Goal: Transaction & Acquisition: Book appointment/travel/reservation

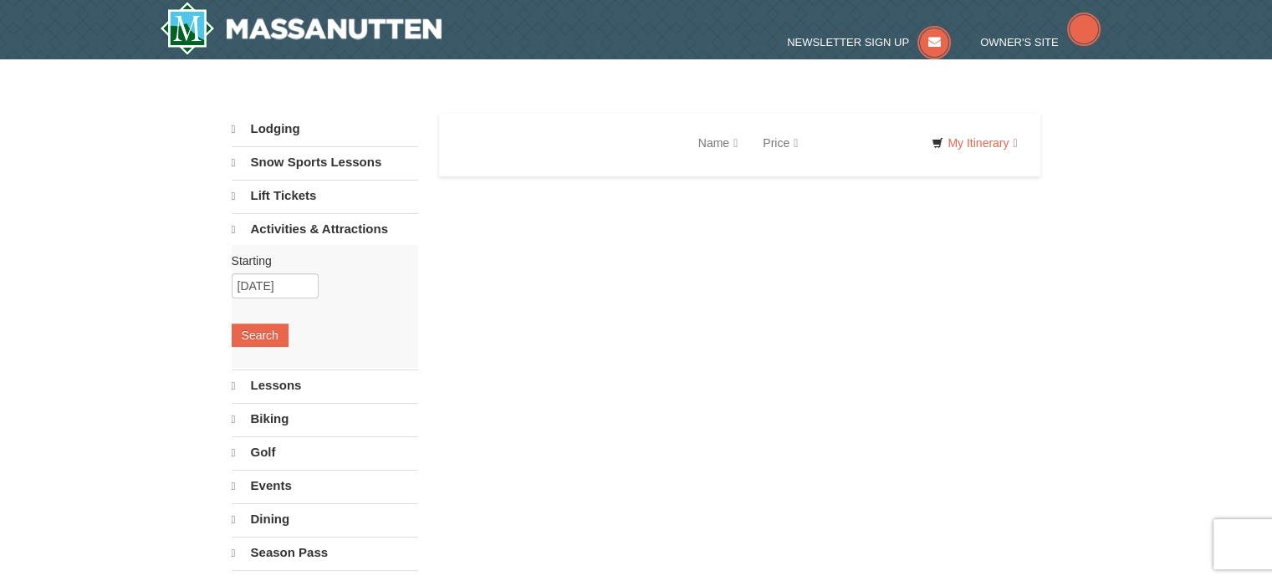
select select "10"
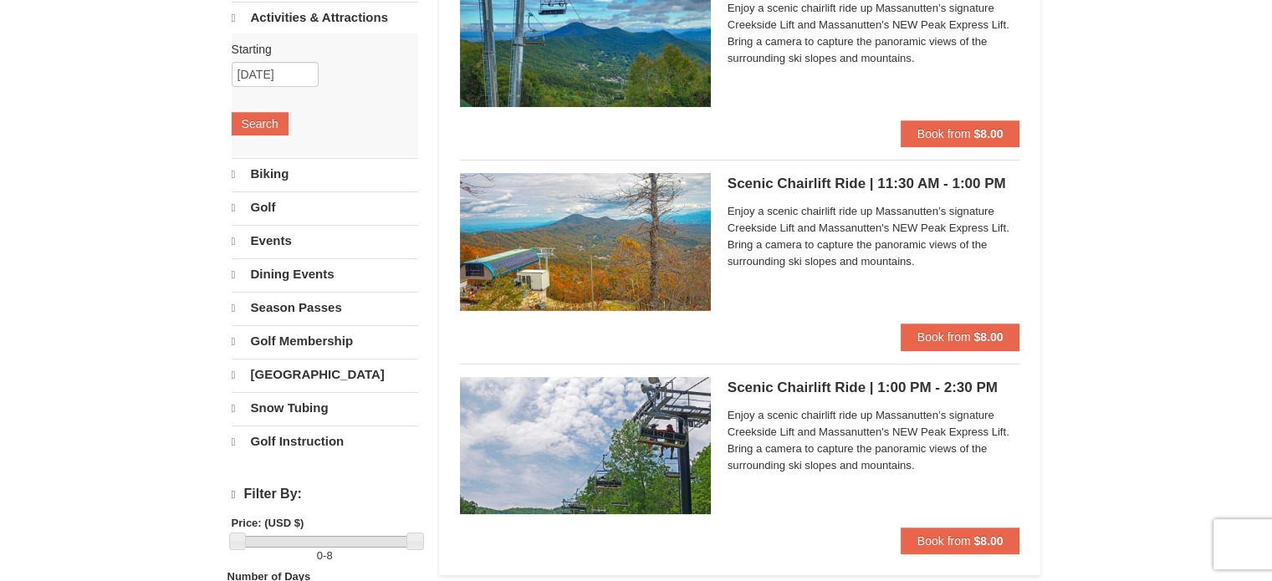
scroll to position [251, 0]
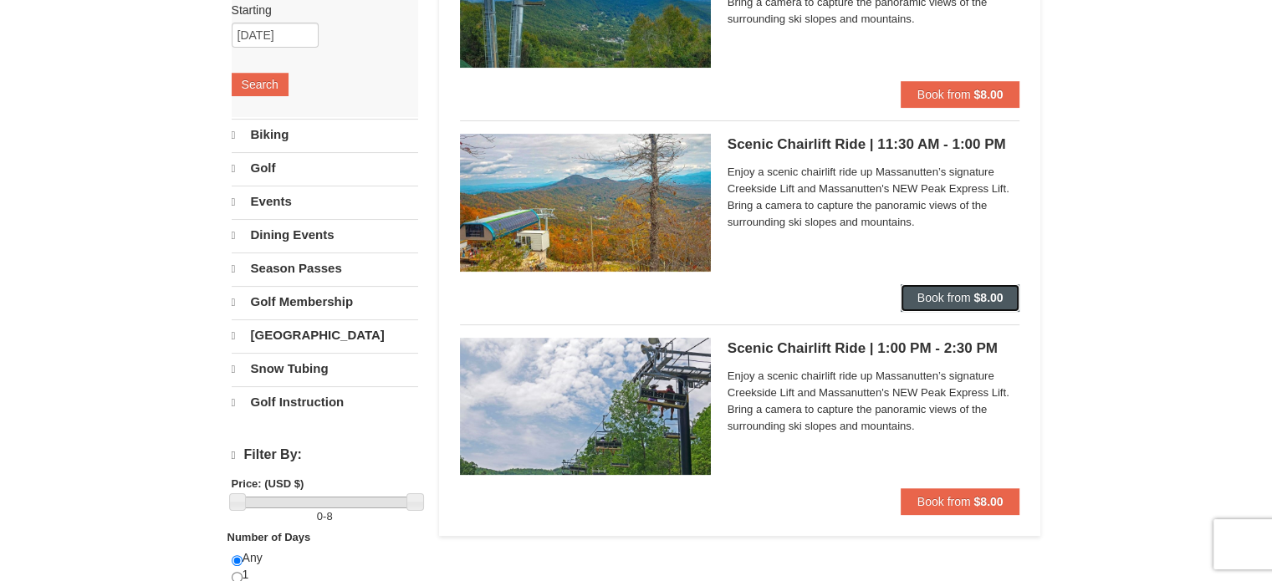
click at [927, 292] on span "Book from" at bounding box center [944, 297] width 54 height 13
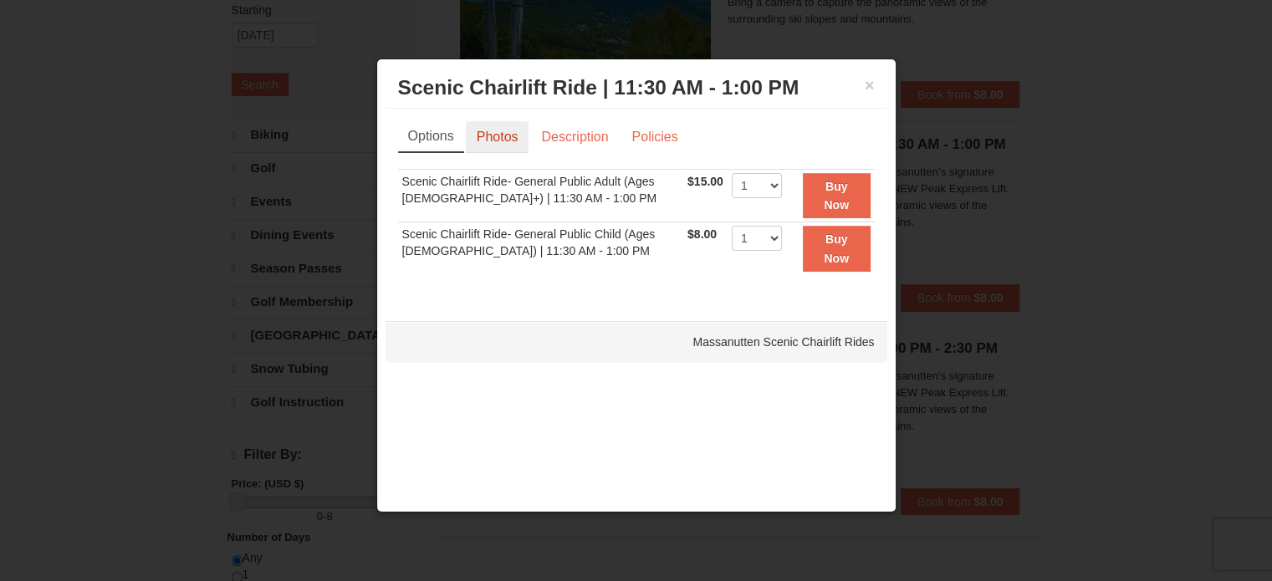
click at [505, 144] on link "Photos" at bounding box center [498, 137] width 64 height 32
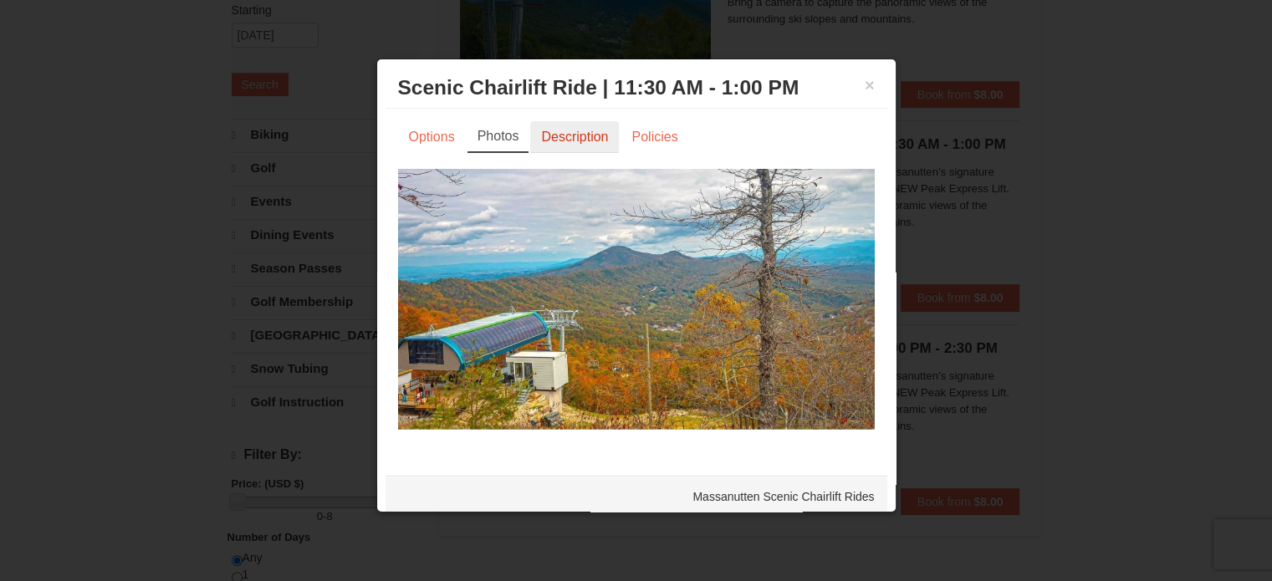
click at [571, 131] on link "Description" at bounding box center [574, 137] width 89 height 32
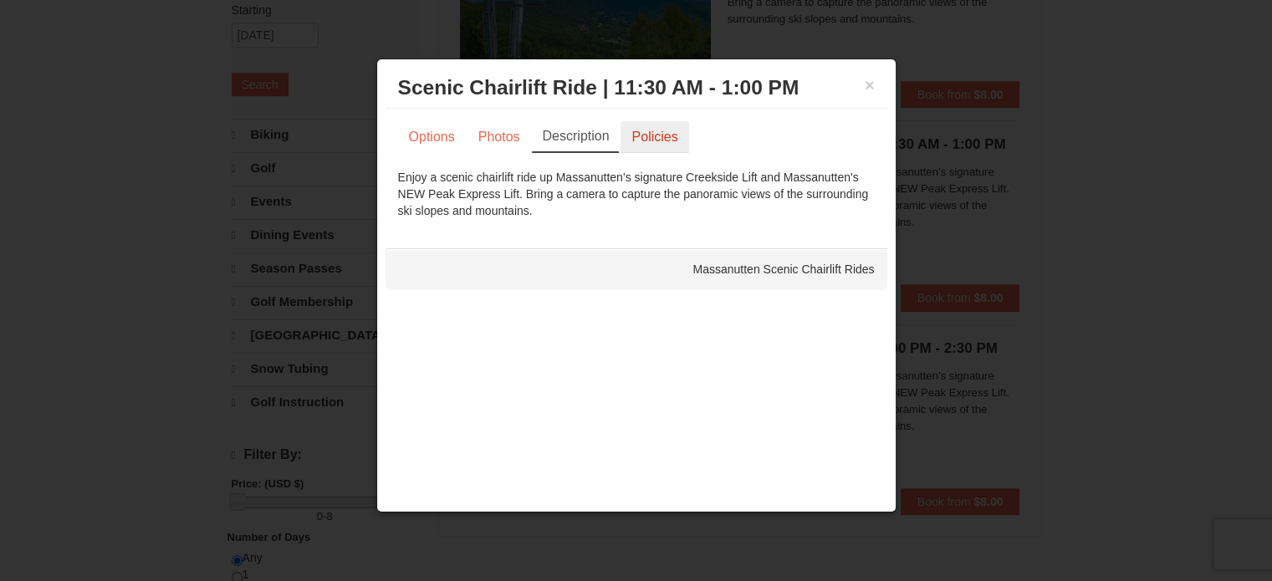
click at [625, 135] on link "Policies" at bounding box center [655, 137] width 68 height 32
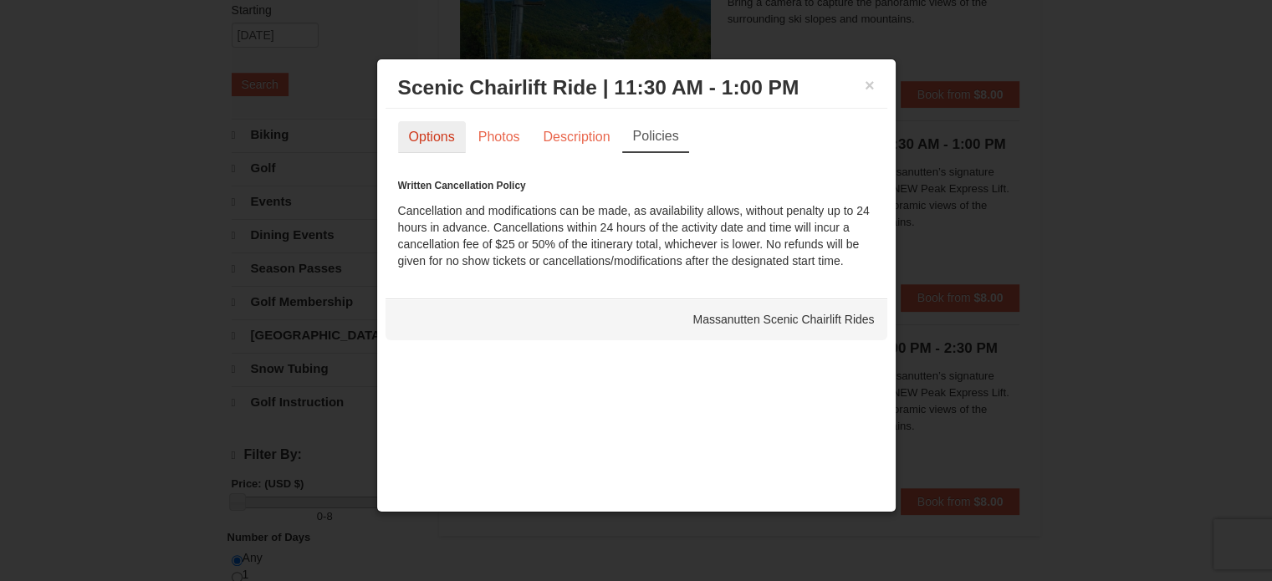
click at [449, 139] on link "Options" at bounding box center [432, 137] width 68 height 32
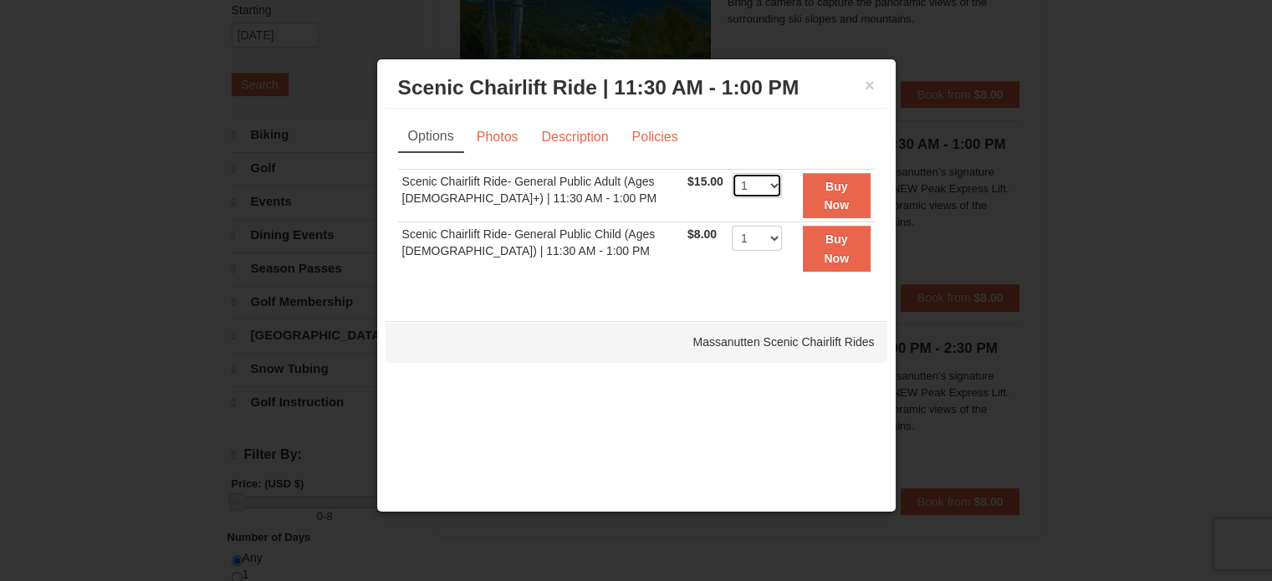
click at [765, 183] on select "1 2 3 4 5 6 7 8 9 10 11 12 13 14 15 16 17 18 19 20 21 22" at bounding box center [757, 185] width 50 height 25
select select "2"
click at [732, 173] on select "1 2 3 4 5 6 7 8 9 10 11 12 13 14 15 16 17 18 19 20 21 22" at bounding box center [757, 185] width 50 height 25
click at [824, 202] on strong "Buy Now" at bounding box center [836, 196] width 25 height 32
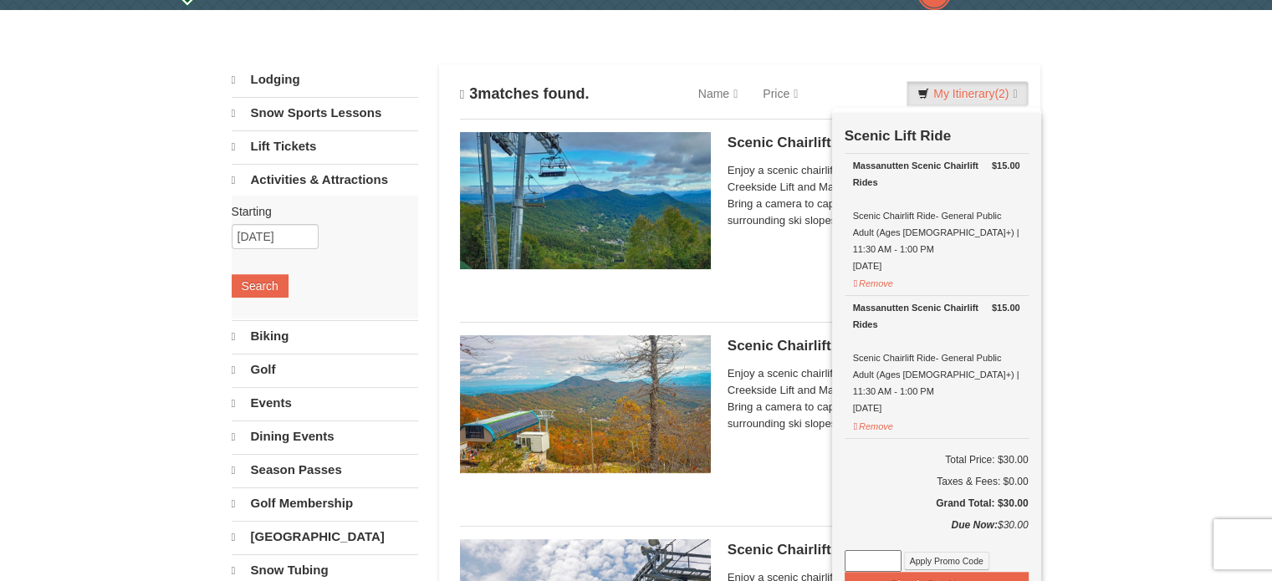
scroll to position [89, 0]
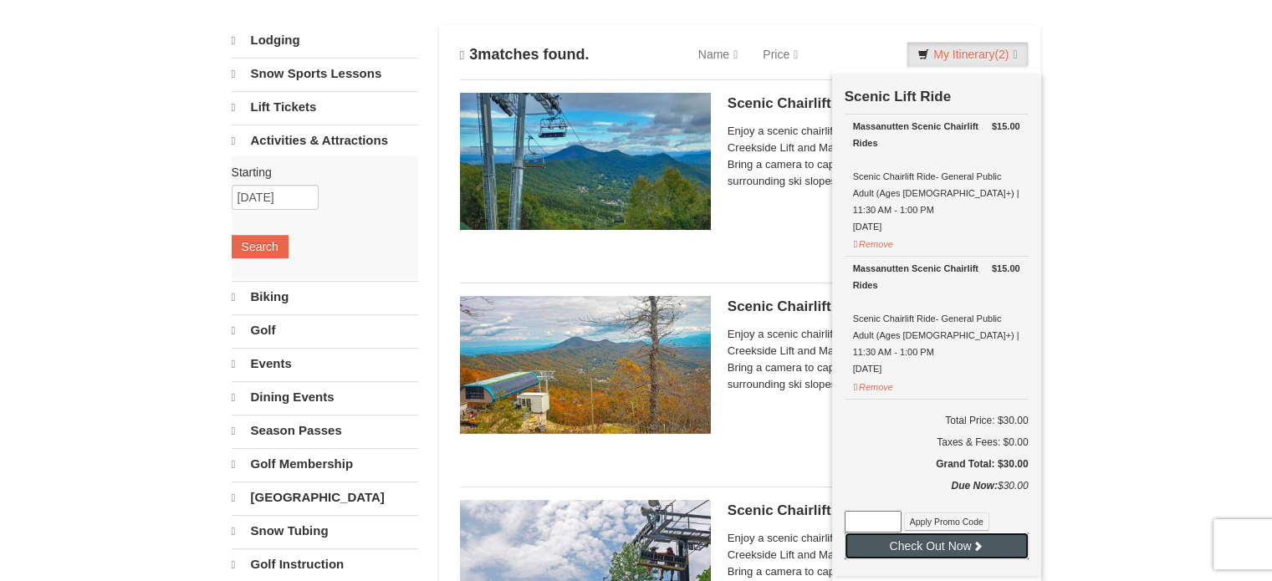
click at [957, 533] on button "Check Out Now" at bounding box center [937, 546] width 184 height 27
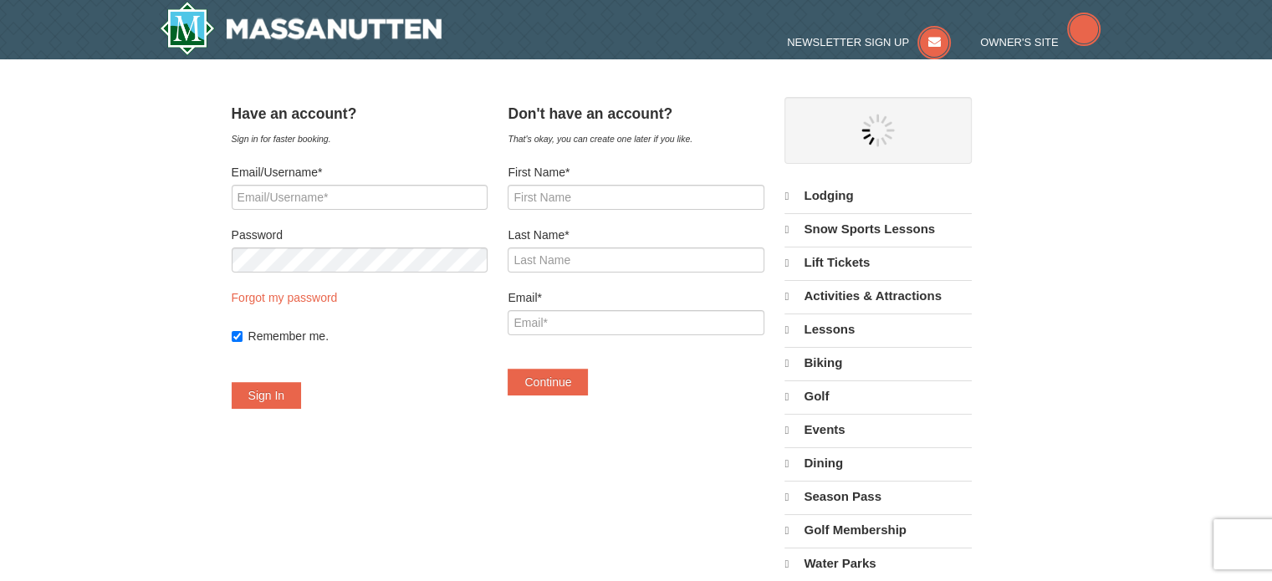
select select "10"
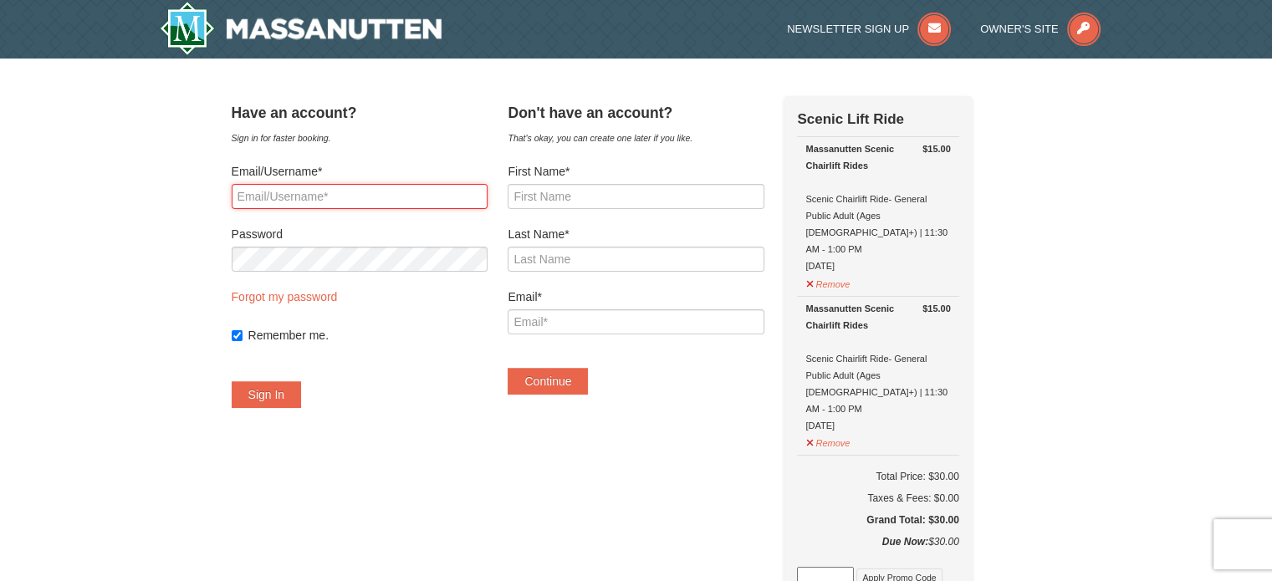
click at [391, 200] on input "Email/Username*" at bounding box center [360, 196] width 256 height 25
type input "[EMAIL_ADDRESS][DOMAIN_NAME]"
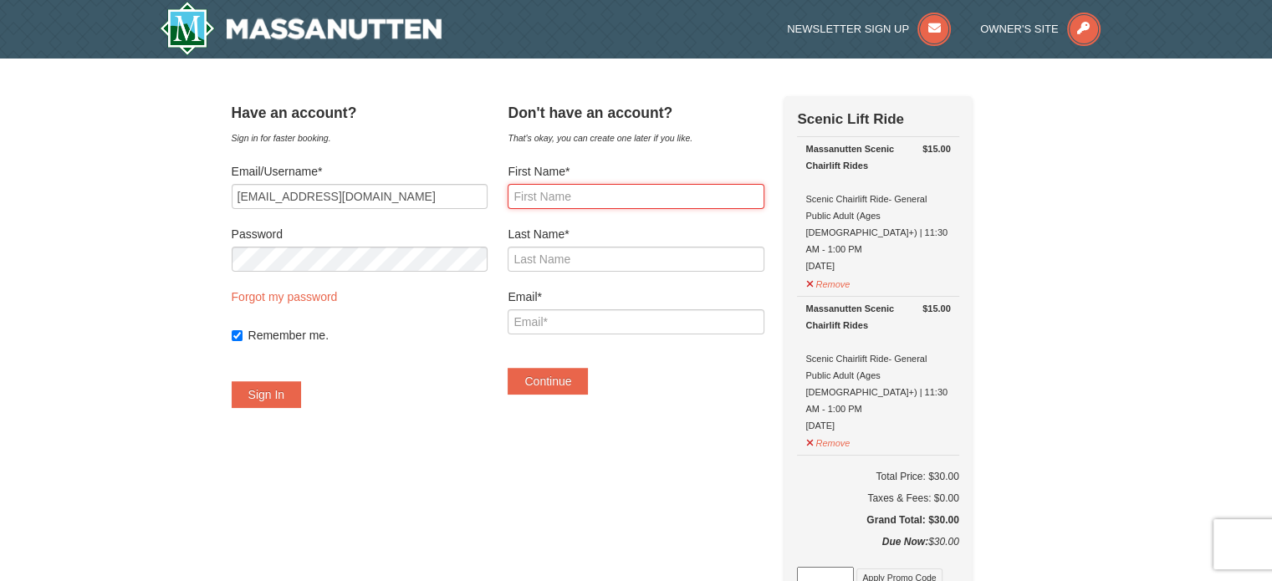
click at [684, 186] on input "First Name*" at bounding box center [636, 196] width 256 height 25
type input "[PERSON_NAME]"
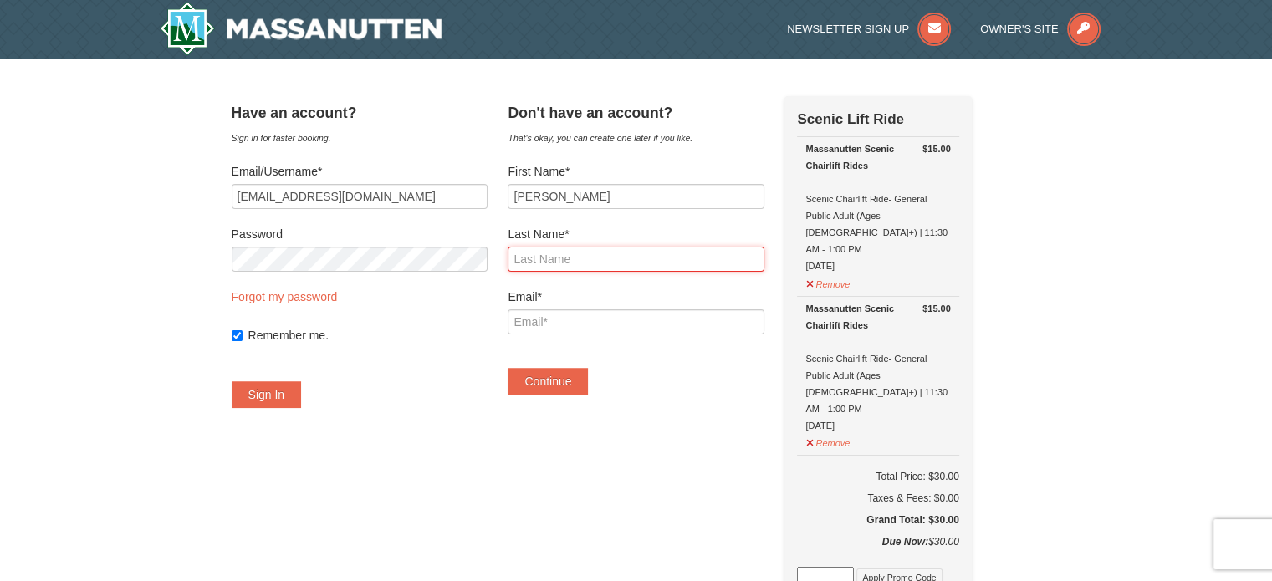
click at [647, 263] on input "Last Name*" at bounding box center [636, 259] width 256 height 25
type input "Asmerom"
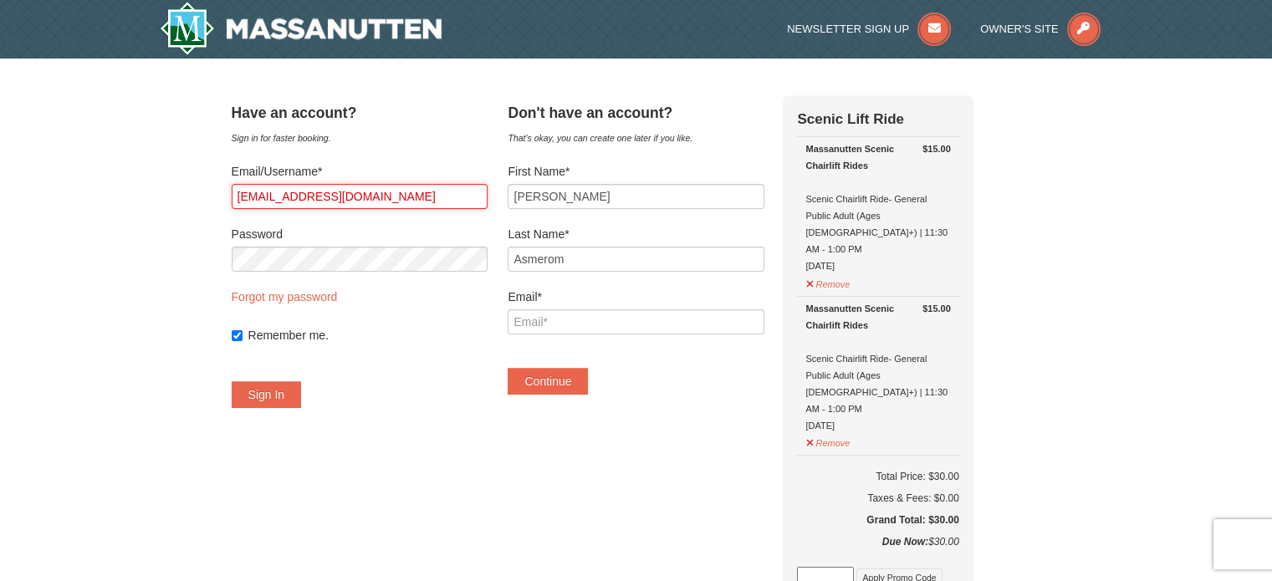
drag, startPoint x: 415, startPoint y: 190, endPoint x: 212, endPoint y: 202, distance: 202.7
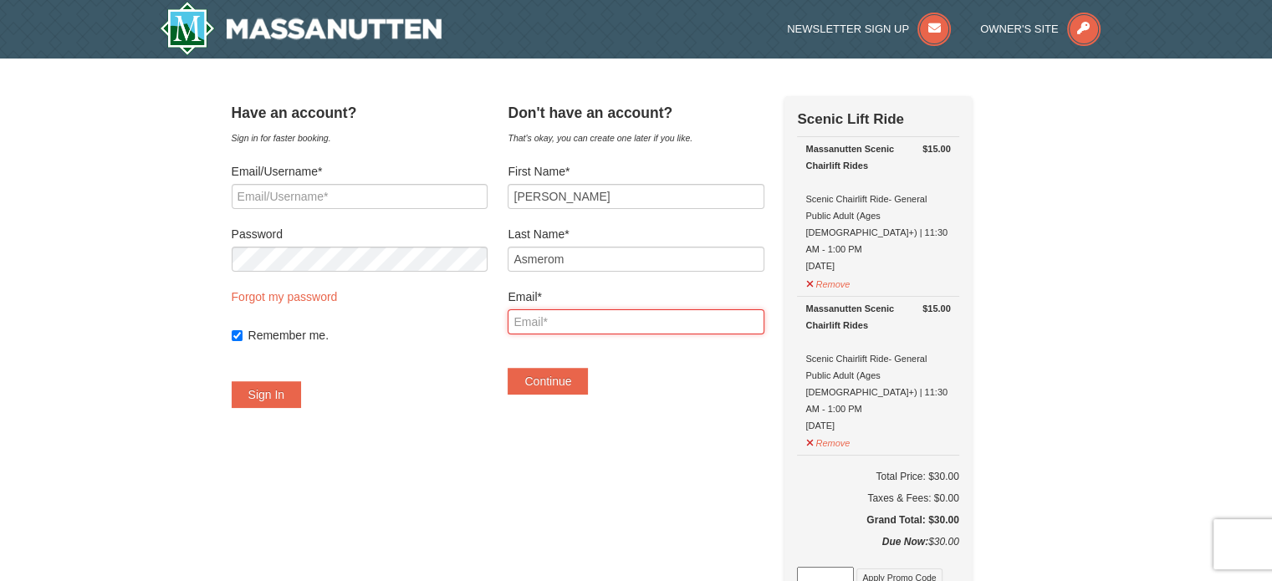
click at [634, 325] on input "Email*" at bounding box center [636, 321] width 256 height 25
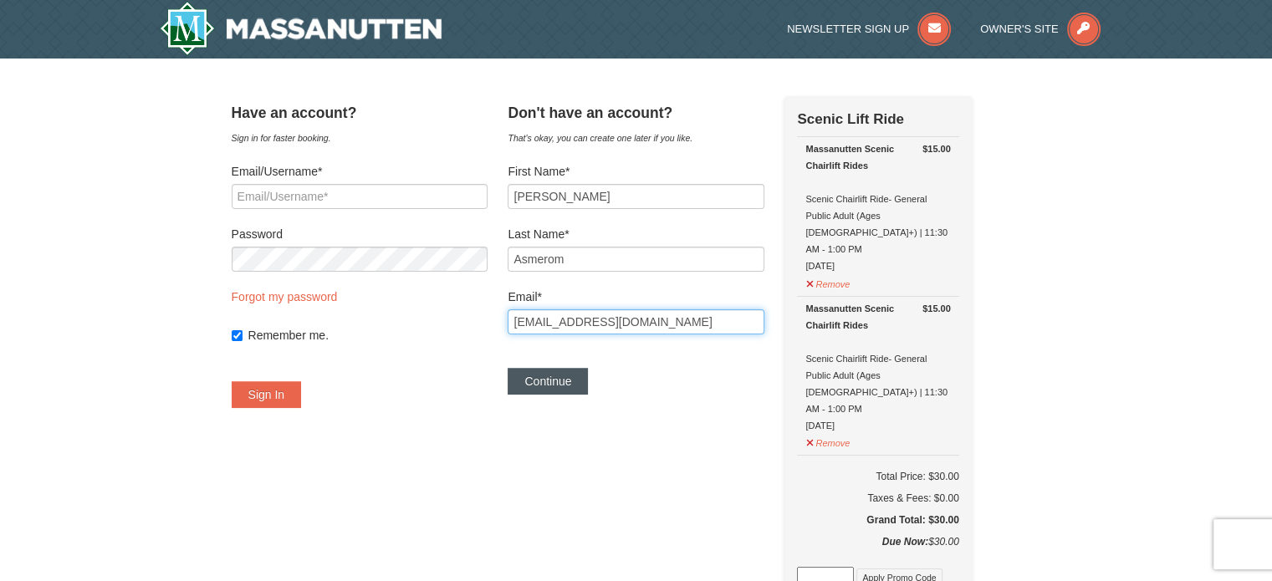
type input "Masmerom10@gmail.com"
click at [581, 380] on button "Continue" at bounding box center [548, 381] width 80 height 27
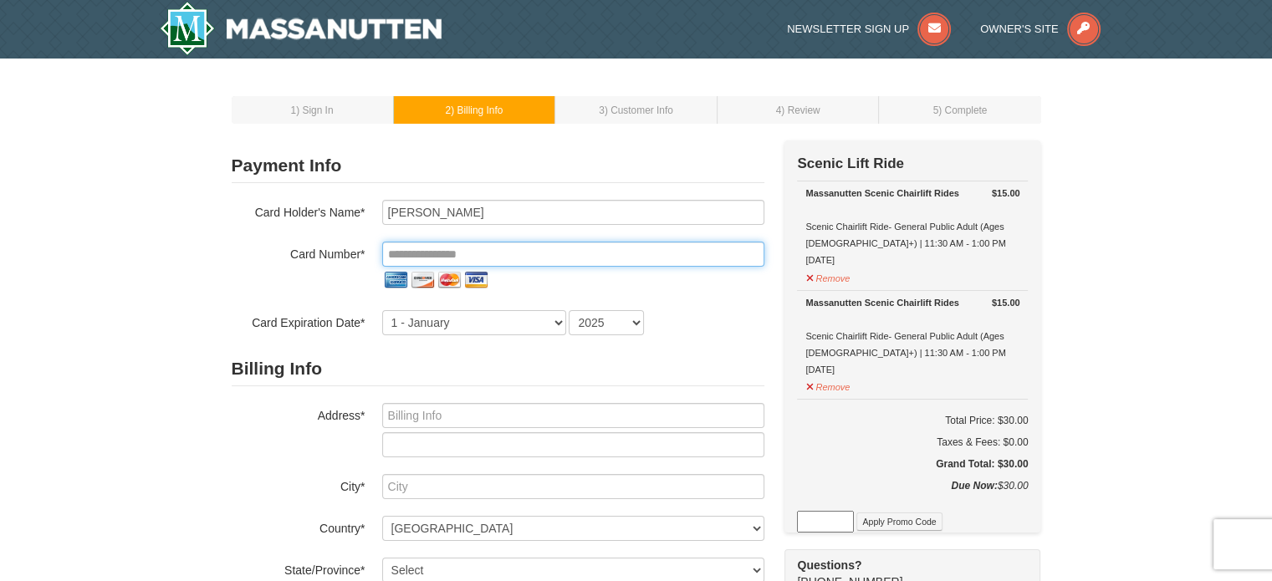
click at [495, 249] on input "tel" at bounding box center [573, 254] width 382 height 25
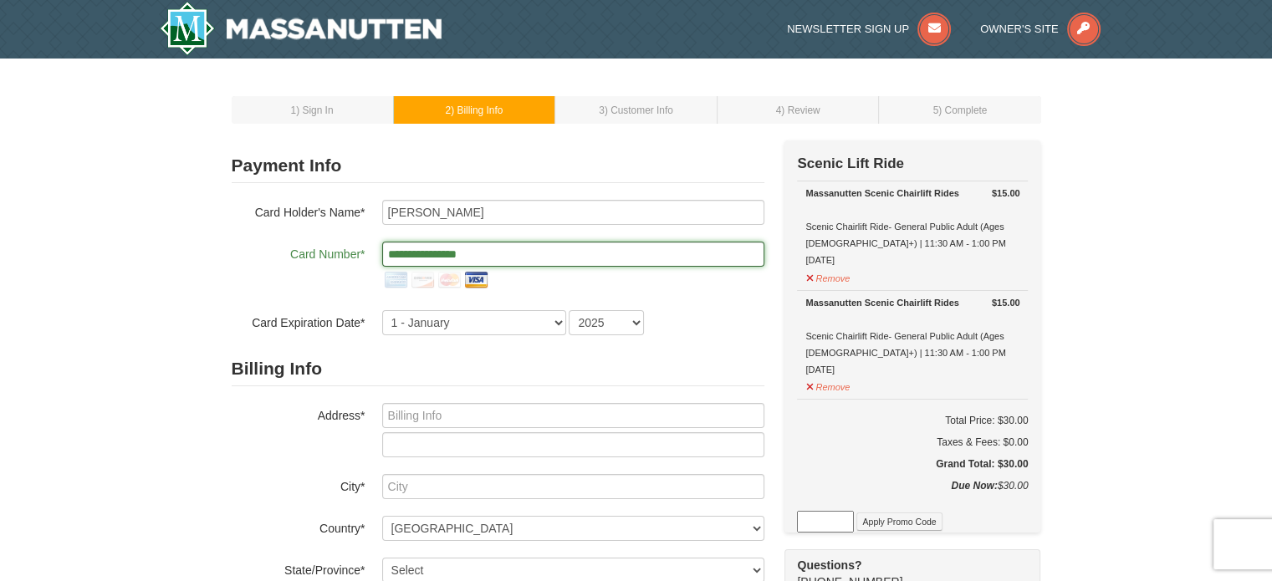
type input "**********"
click at [549, 324] on select "1 - January 2 - February 3 - March 4 - April 5 - May 6 - June 7 - July 8 - Augu…" at bounding box center [474, 322] width 184 height 25
select select "3"
click at [382, 310] on select "1 - January 2 - February 3 - March 4 - April 5 - May 6 - June 7 - July 8 - Augu…" at bounding box center [474, 322] width 184 height 25
click at [614, 319] on select "2025 2026 2027 2028 2029 2030 2031 2032 2033 2034" at bounding box center [606, 322] width 75 height 25
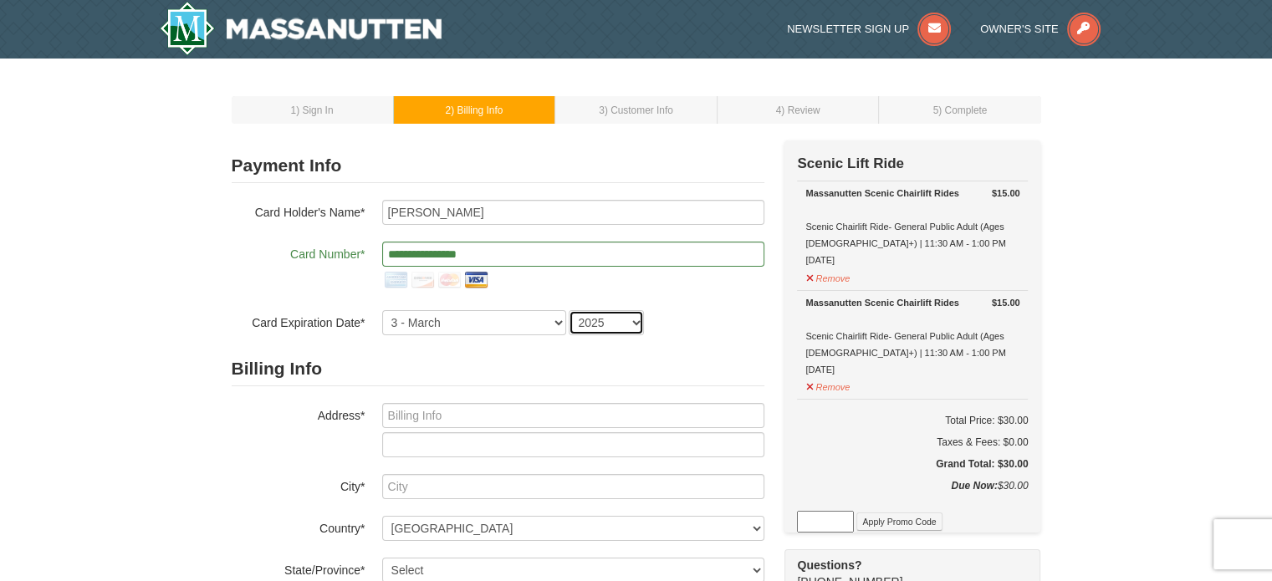
select select "2028"
click at [569, 310] on select "2025 2026 2027 2028 2029 2030 2031 2032 2033 2034" at bounding box center [606, 322] width 75 height 25
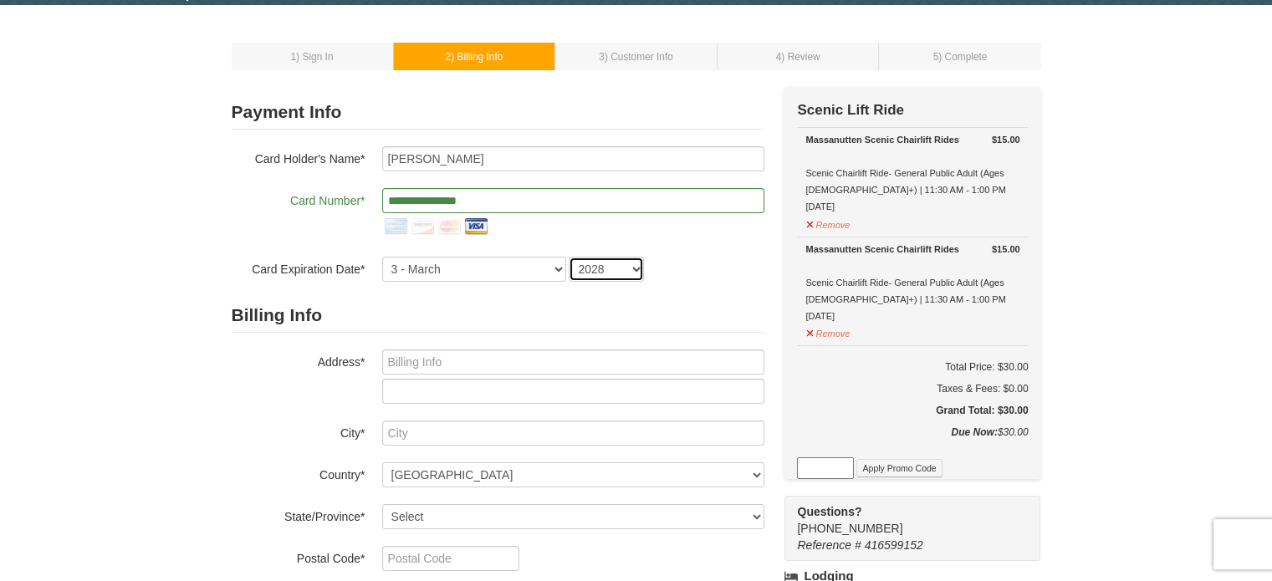
scroll to position [167, 0]
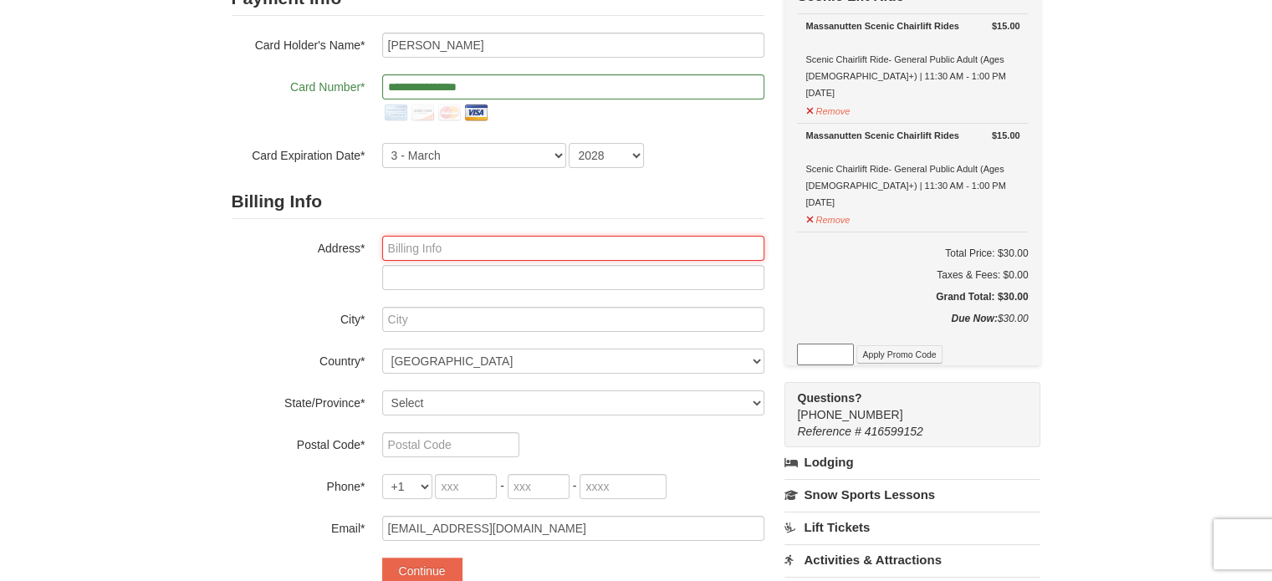
click at [448, 251] on input "text" at bounding box center [573, 248] width 382 height 25
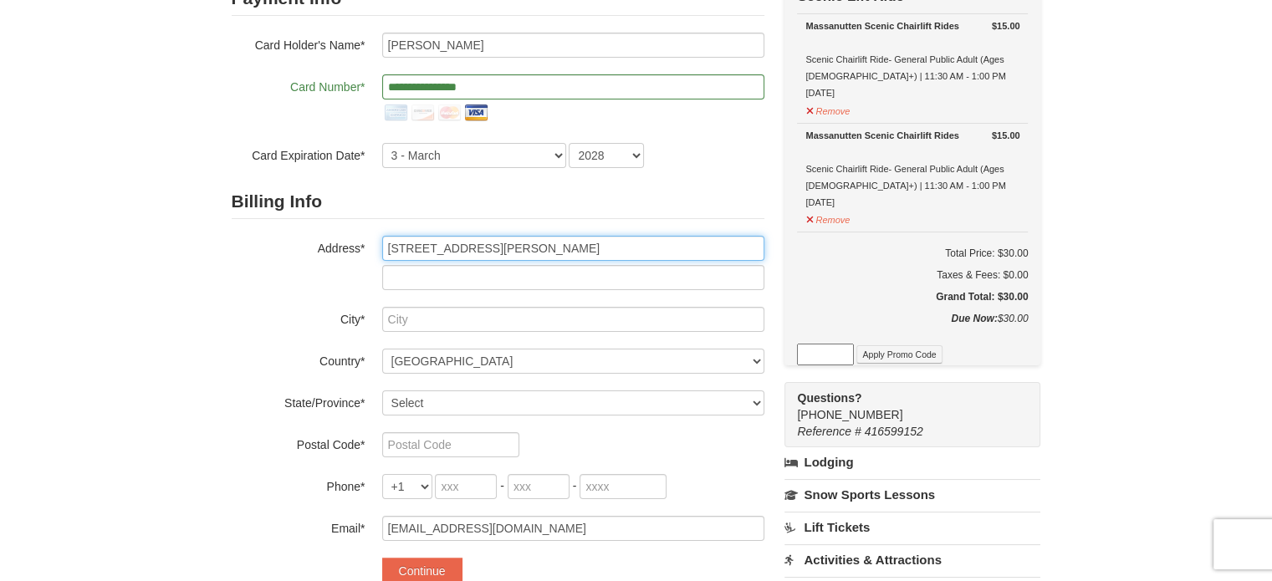
type input "9722 Plaskett Forest Lane"
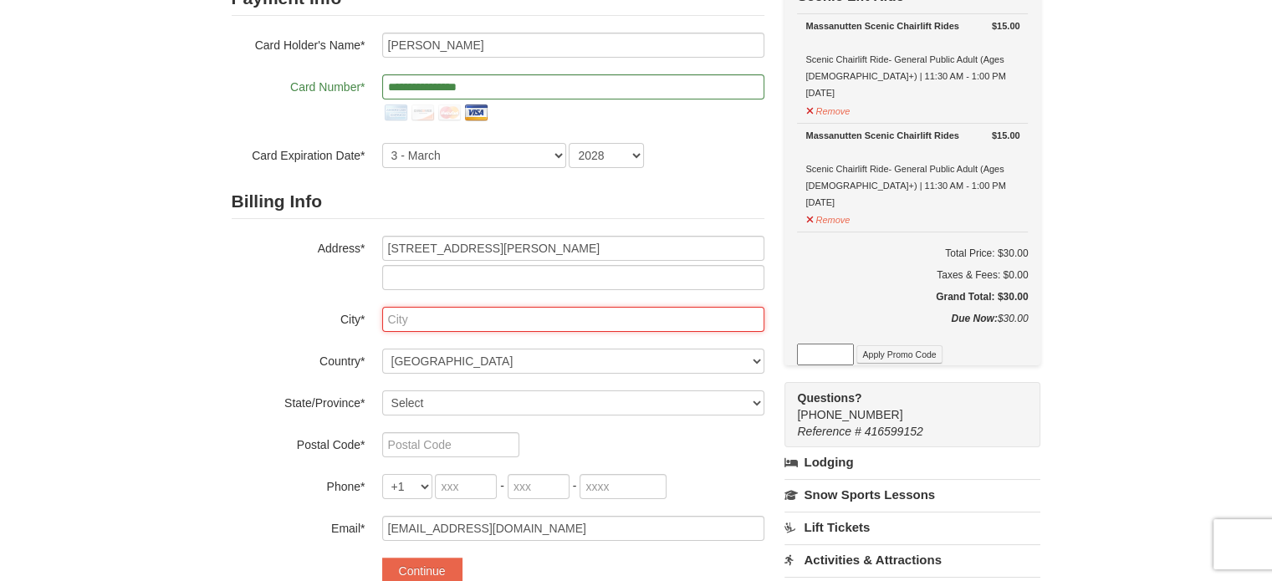
click at [467, 319] on input "text" at bounding box center [573, 319] width 382 height 25
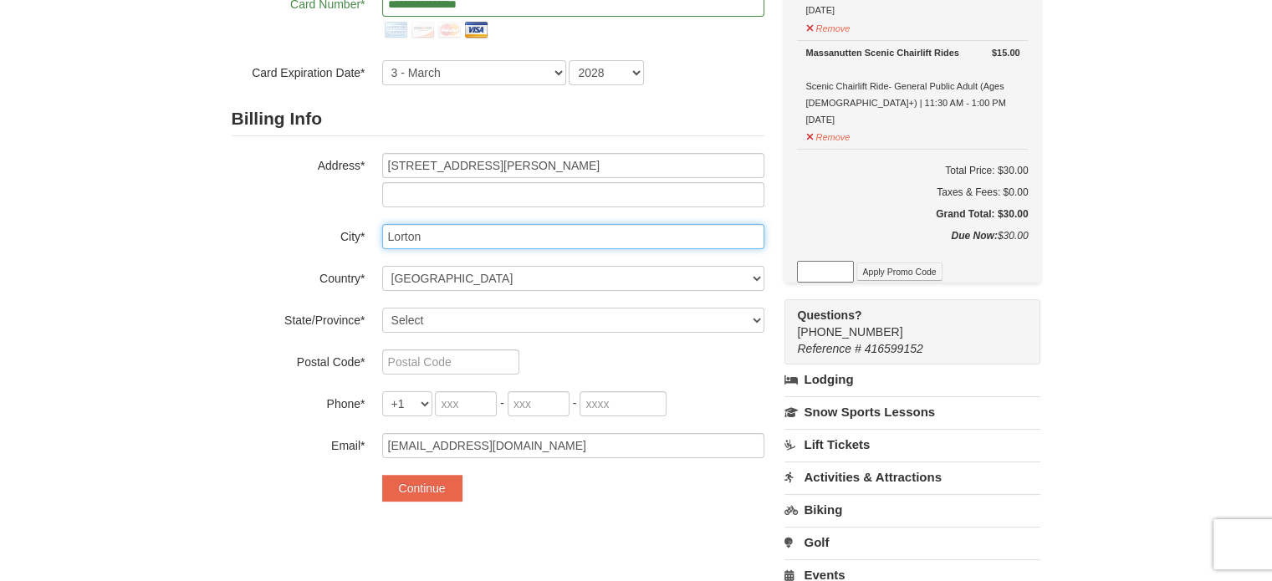
scroll to position [251, 0]
type input "Lorton"
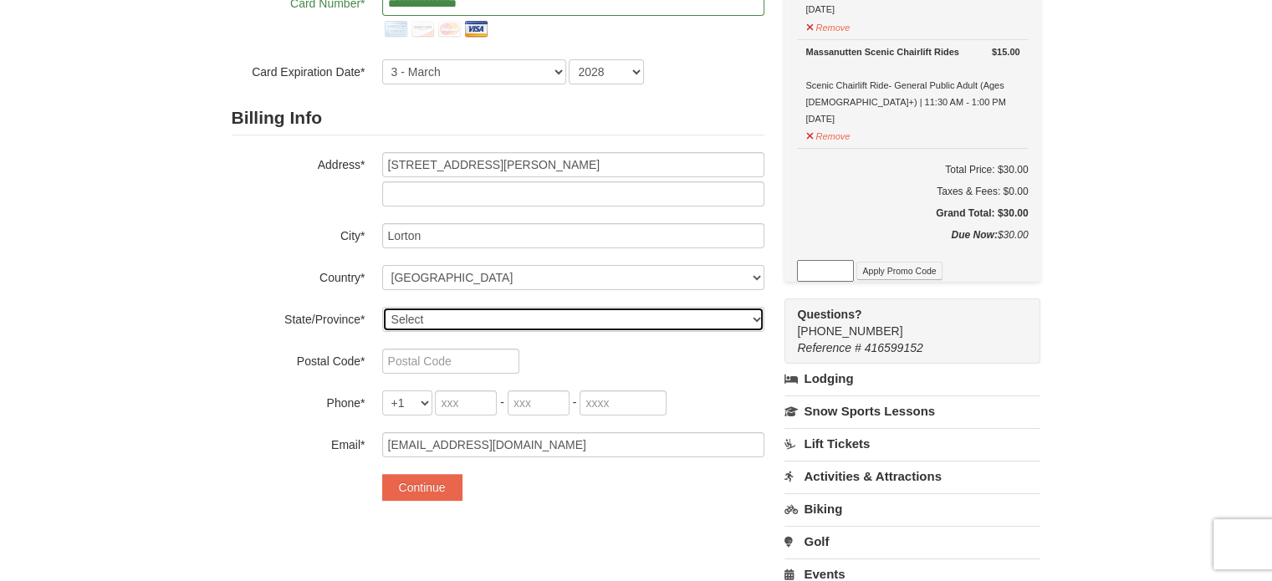
click at [437, 317] on select "Select Alabama Alaska American Samoa Arizona Arkansas California Colorado Conne…" at bounding box center [573, 319] width 382 height 25
select select "VA"
click at [382, 307] on select "Select Alabama Alaska American Samoa Arizona Arkansas California Colorado Conne…" at bounding box center [573, 319] width 382 height 25
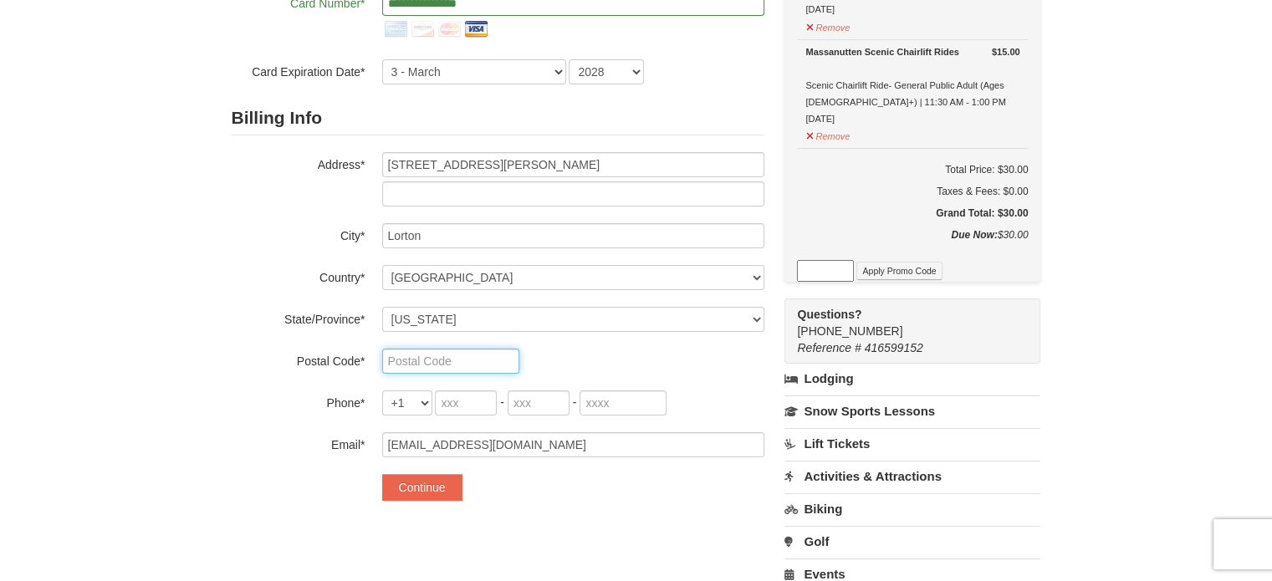
click at [435, 353] on input "text" at bounding box center [450, 361] width 137 height 25
type input "22079"
click at [462, 401] on input "tel" at bounding box center [466, 403] width 62 height 25
type input "703"
click at [537, 398] on input "tel" at bounding box center [539, 403] width 62 height 25
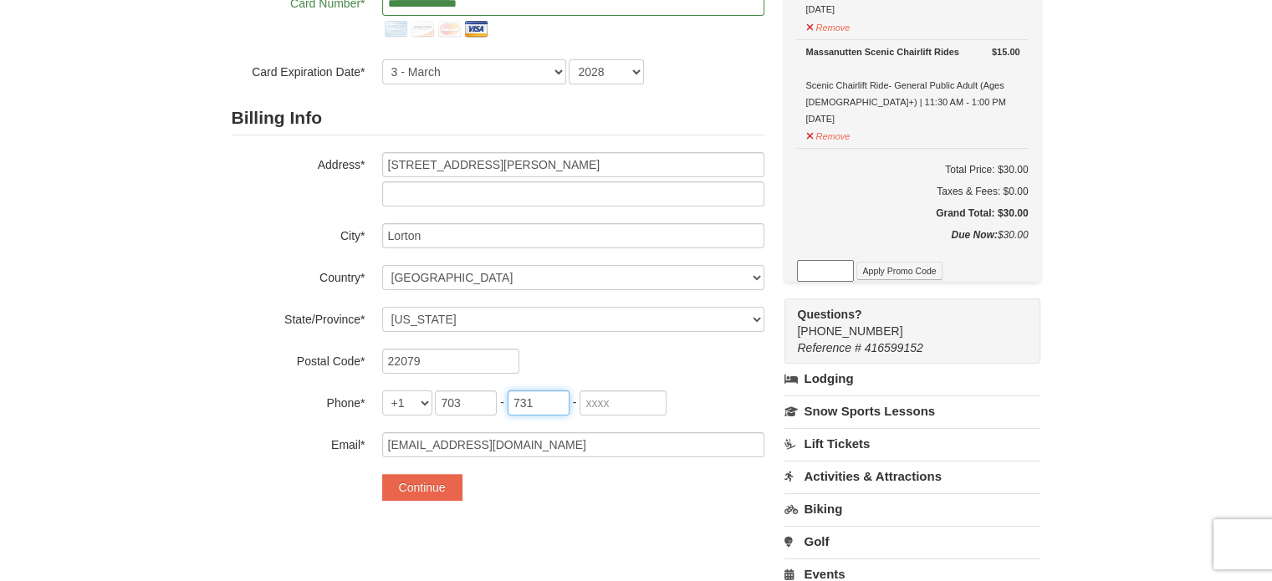
type input "731"
click at [616, 402] on input "tel" at bounding box center [623, 403] width 87 height 25
type input "6363"
click at [425, 494] on button "Continue" at bounding box center [422, 487] width 80 height 27
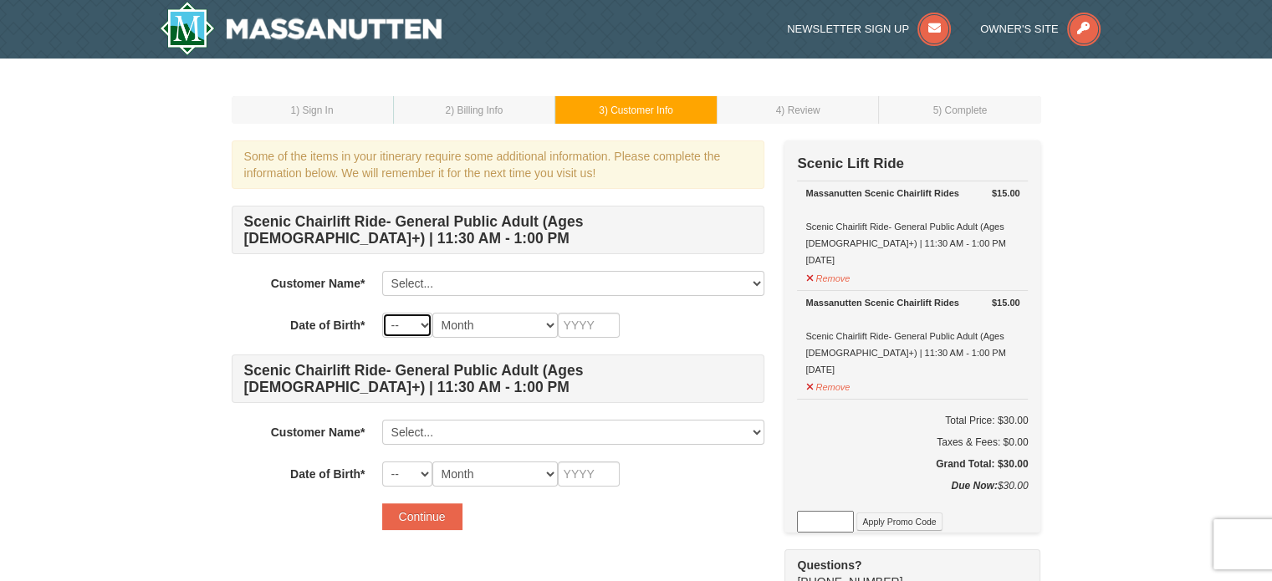
click at [413, 333] on select "-- 01 02 03 04 05 06 07 08 09 10 11 12 13 14 15 16 17 18 19 20 21 22 23 24 25 2…" at bounding box center [407, 325] width 50 height 25
click at [246, 317] on label "Date of Birth*" at bounding box center [299, 323] width 134 height 21
click at [534, 326] on select "Month January February March April May June July August September October Novem…" at bounding box center [494, 325] width 125 height 25
select select "12"
click at [432, 313] on select "Month January February March April May June July August September October Novem…" at bounding box center [494, 325] width 125 height 25
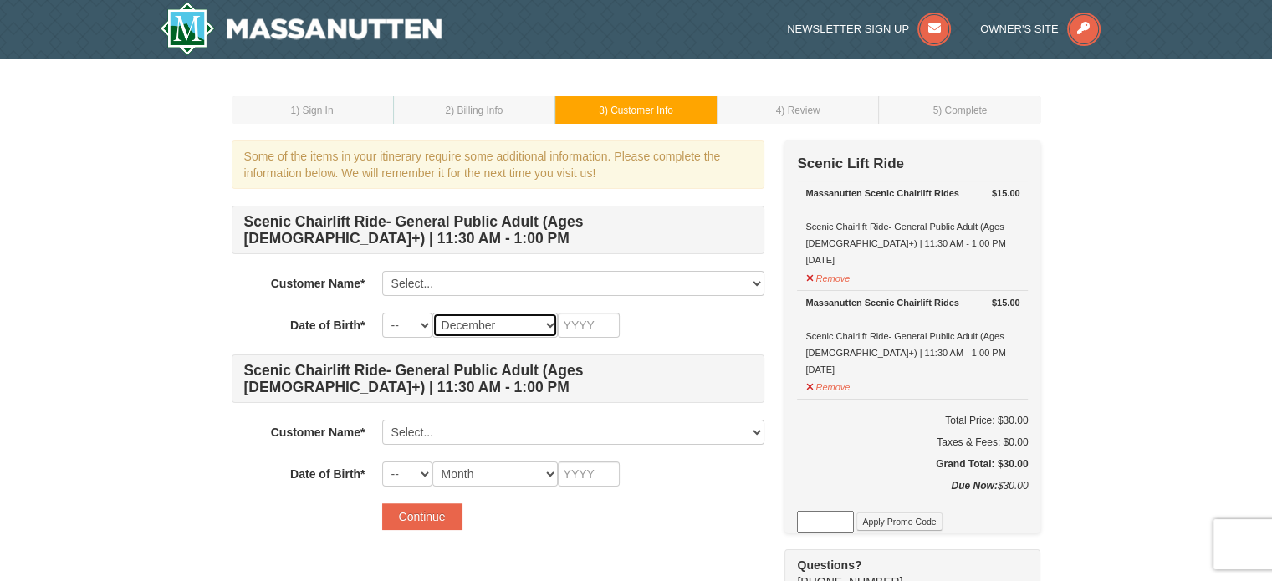
select select "12"
click at [421, 320] on select "-- 01 02 03 04 05 06 07 08 09 10 11 12 13 14 15 16 17 18 19 20 21 22 23 24 25 2…" at bounding box center [407, 325] width 50 height 25
select select "06"
click at [382, 313] on select "-- 01 02 03 04 05 06 07 08 09 10 11 12 13 14 15 16 17 18 19 20 21 22 23 24 25 2…" at bounding box center [407, 325] width 50 height 25
select select "06"
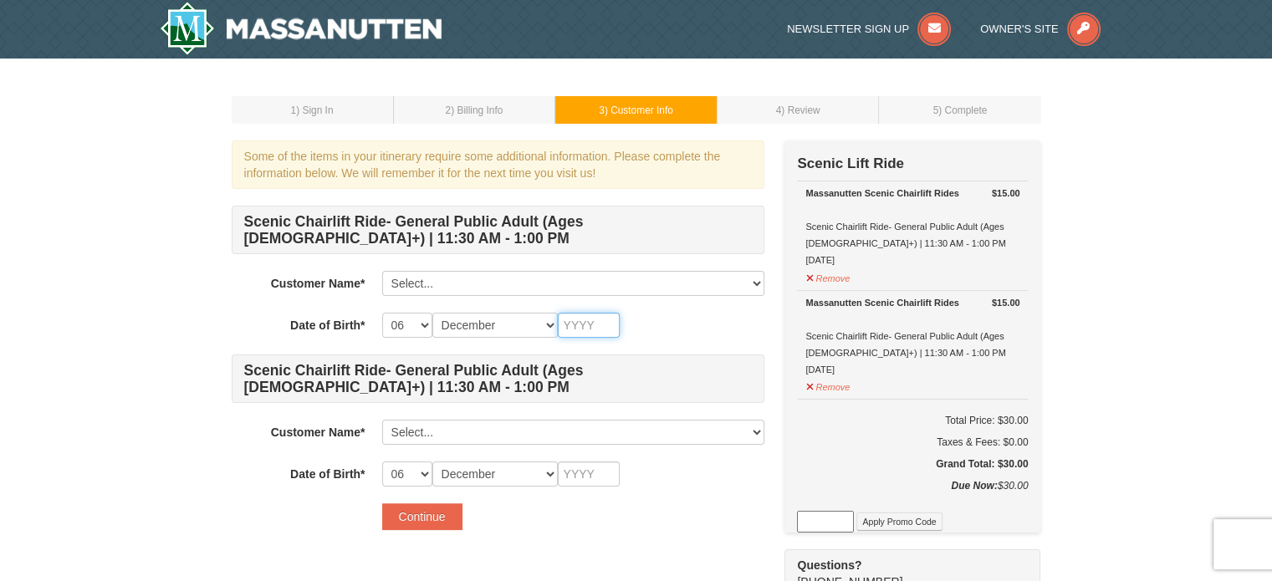
click at [607, 329] on input "text" at bounding box center [589, 325] width 62 height 25
type input "1"
type input "19"
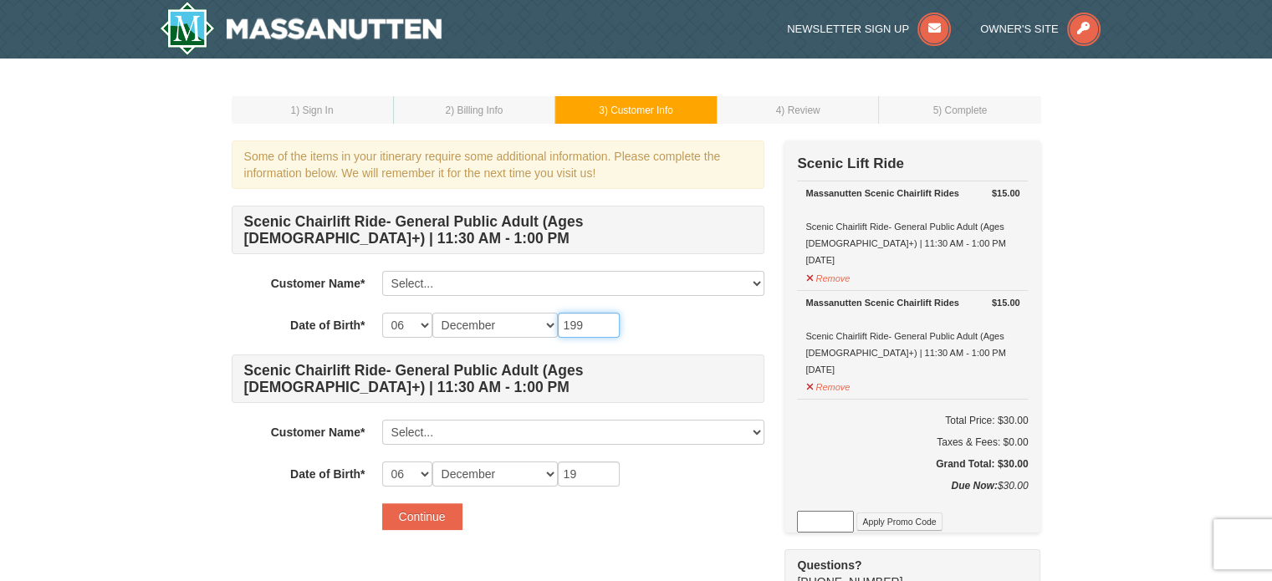
type input "1997"
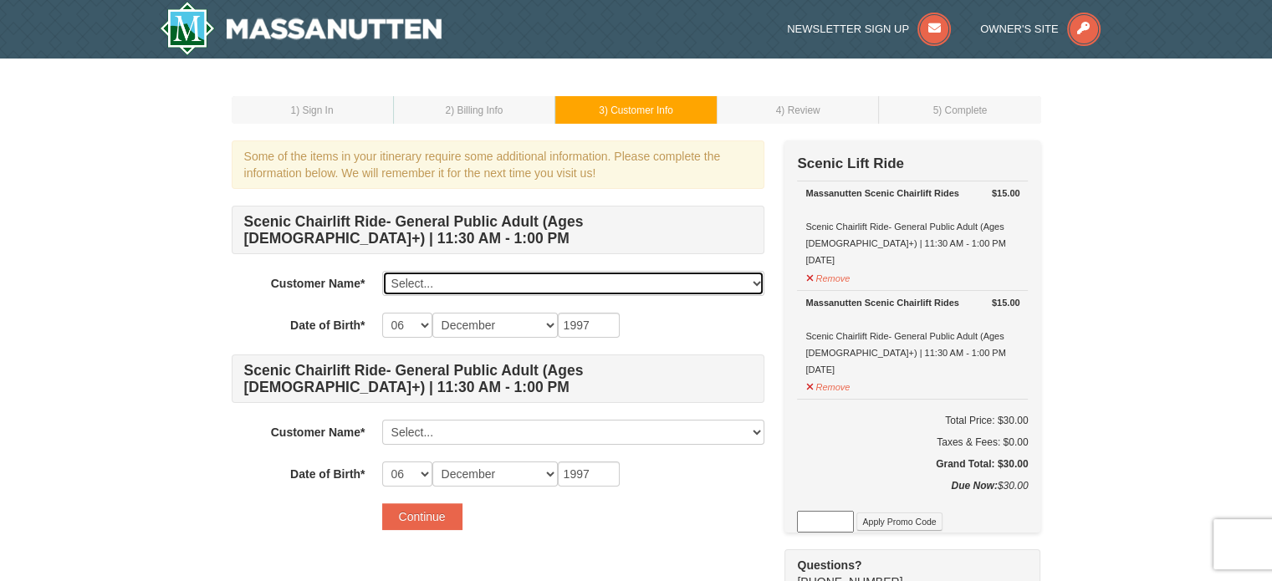
click at [445, 279] on select "Select... Micheale Asmerom Add New..." at bounding box center [573, 283] width 382 height 25
select select "28362777"
click at [382, 271] on select "Select... Micheale Asmerom Add New..." at bounding box center [573, 283] width 382 height 25
select select
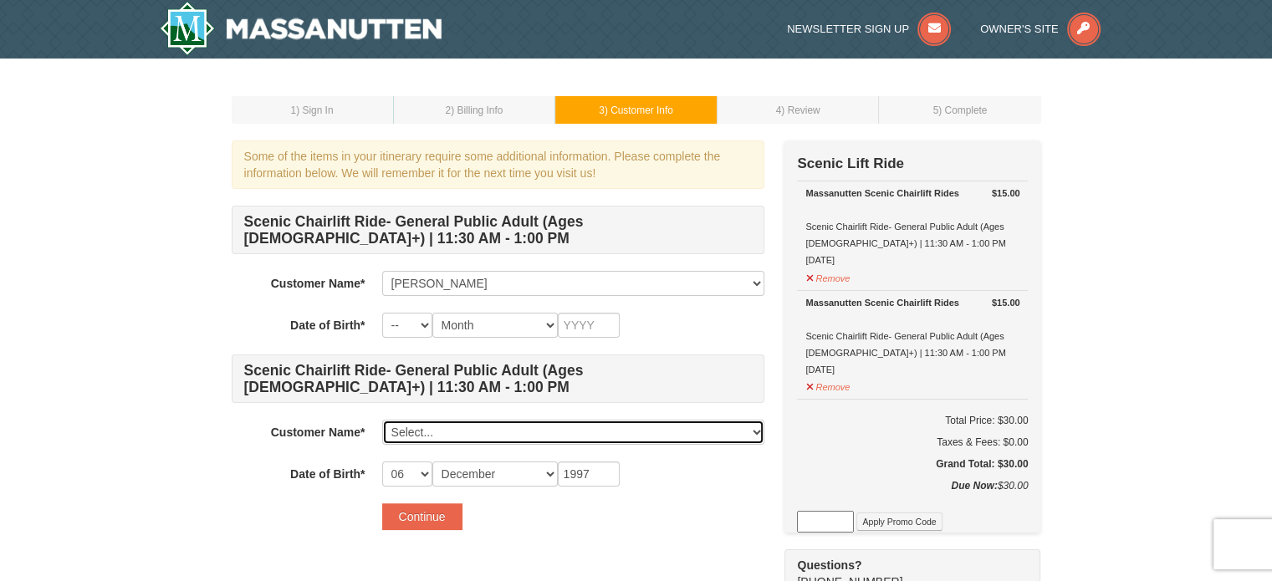
click at [453, 421] on select "Select... Micheale Asmerom Add New..." at bounding box center [573, 432] width 382 height 25
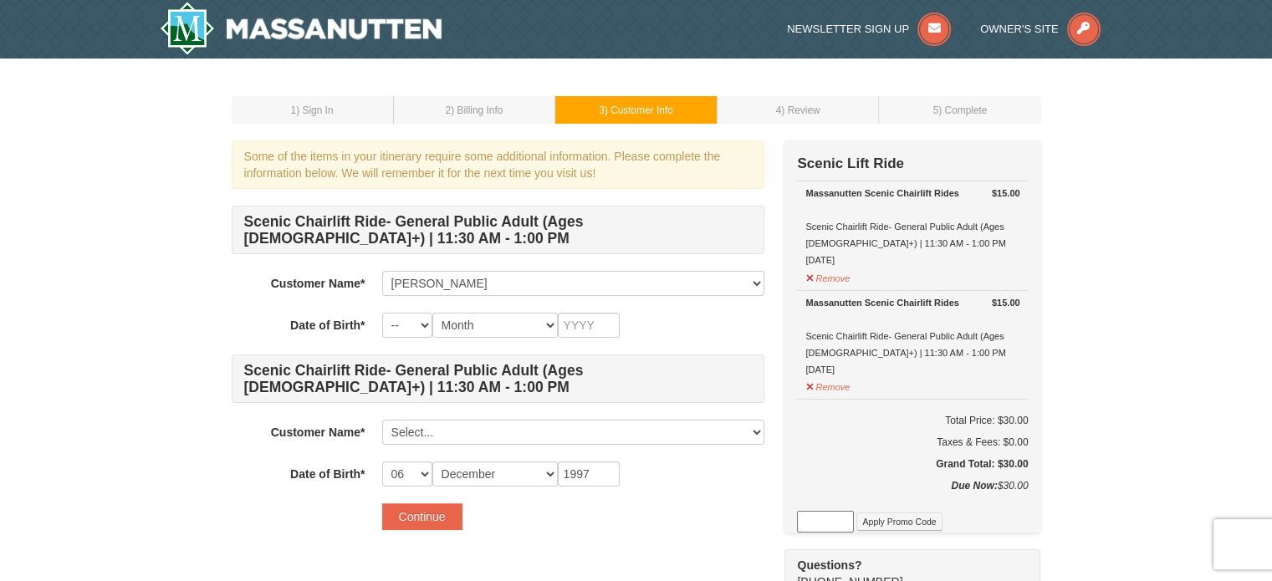
click at [199, 472] on div "1 ) Sign In 2 ) Billing Info 3 ) Customer Info ) Review ×" at bounding box center [636, 356] width 1272 height 594
click at [419, 472] on select "-- 01 02 03 04 05 06 07 08 09 10 11 12 13 14 15 16 17 18 19 20 21 22 23 24 25 2…" at bounding box center [407, 474] width 50 height 25
select select "16"
click at [382, 462] on select "-- 01 02 03 04 05 06 07 08 09 10 11 12 13 14 15 16 17 18 19 20 21 22 23 24 25 2…" at bounding box center [407, 474] width 50 height 25
select select "16"
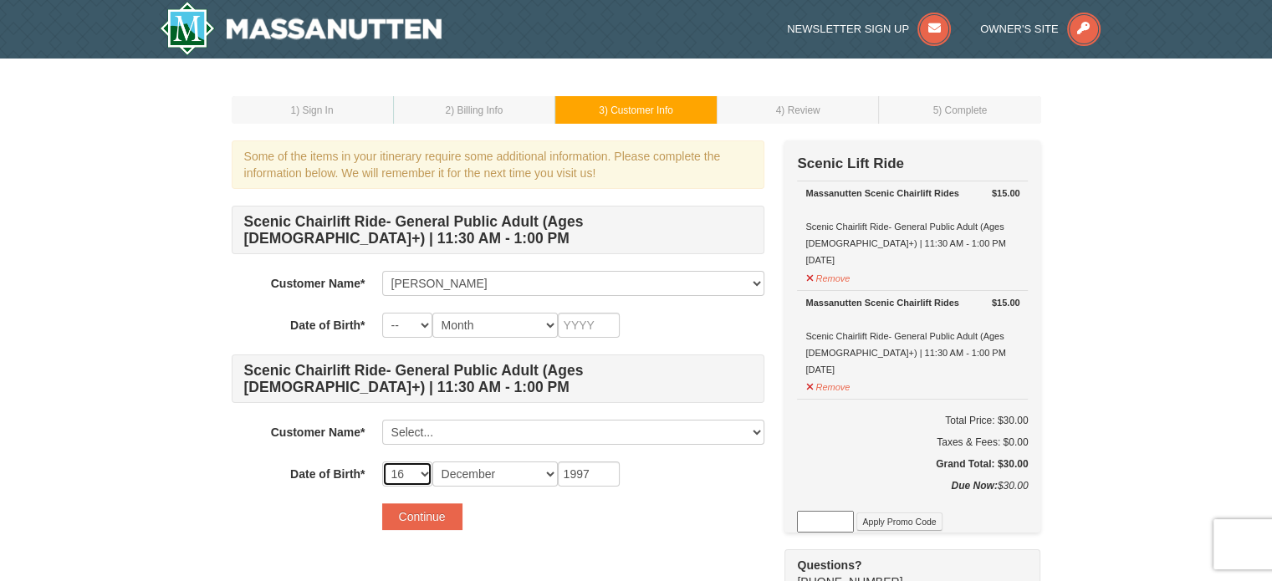
select select "12"
type input "1997"
click at [426, 467] on select "-- 01 02 03 04 05 06 07 08 09 10 11 12 13 14 15 16 17 18 19 20 21 22 23 24 25 2…" at bounding box center [407, 474] width 50 height 25
select select "06"
click at [382, 462] on select "-- 01 02 03 04 05 06 07 08 09 10 11 12 13 14 15 16 17 18 19 20 21 22 23 24 25 2…" at bounding box center [407, 474] width 50 height 25
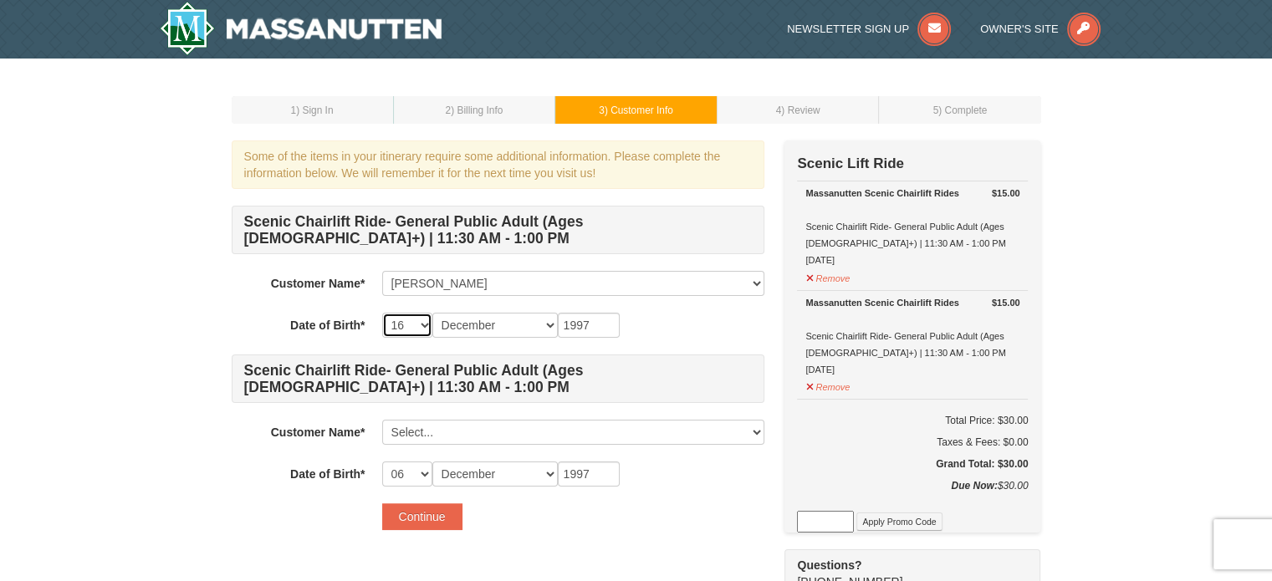
click at [418, 324] on select "-- 01 02 03 04 05 06 07 08 09 10 11 12 13 14 15 16 17 18 19 20 21 22 23 24 25 2…" at bounding box center [407, 325] width 50 height 25
select select "06"
click at [382, 313] on select "-- 01 02 03 04 05 06 07 08 09 10 11 12 13 14 15 16 17 18 19 20 21 22 23 24 25 2…" at bounding box center [407, 325] width 50 height 25
click at [421, 469] on select "-- 01 02 03 04 05 06 07 08 09 10 11 12 13 14 15 16 17 18 19 20 21 22 23 24 25 2…" at bounding box center [407, 474] width 50 height 25
select select "16"
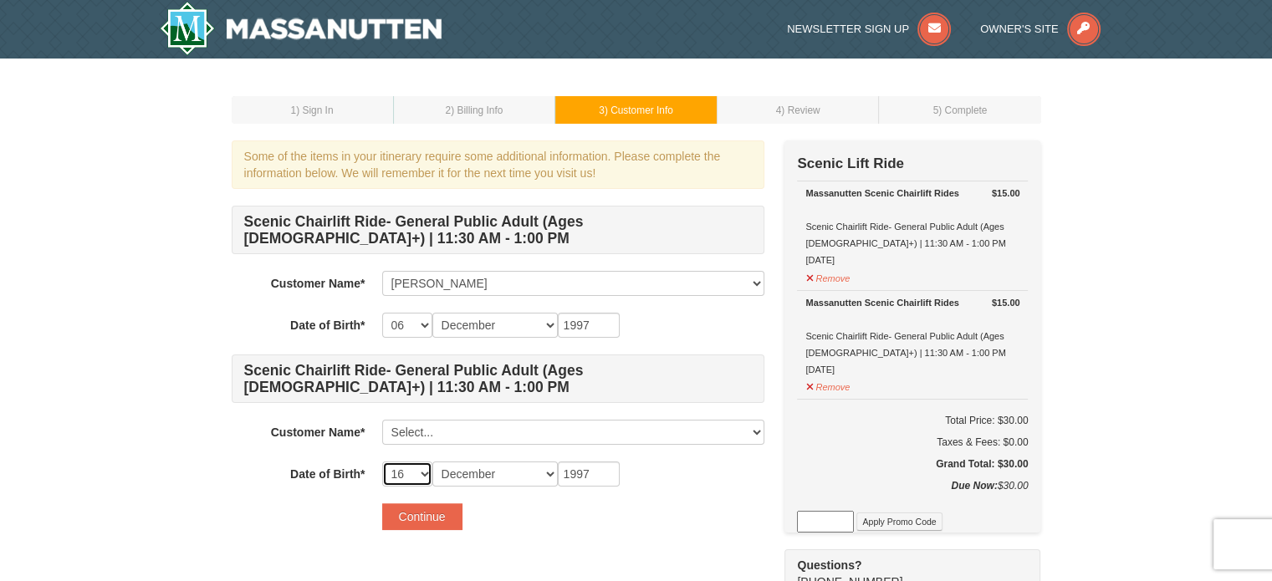
click at [382, 462] on select "-- 01 02 03 04 05 06 07 08 09 10 11 12 13 14 15 16 17 18 19 20 21 22 23 24 25 2…" at bounding box center [407, 474] width 50 height 25
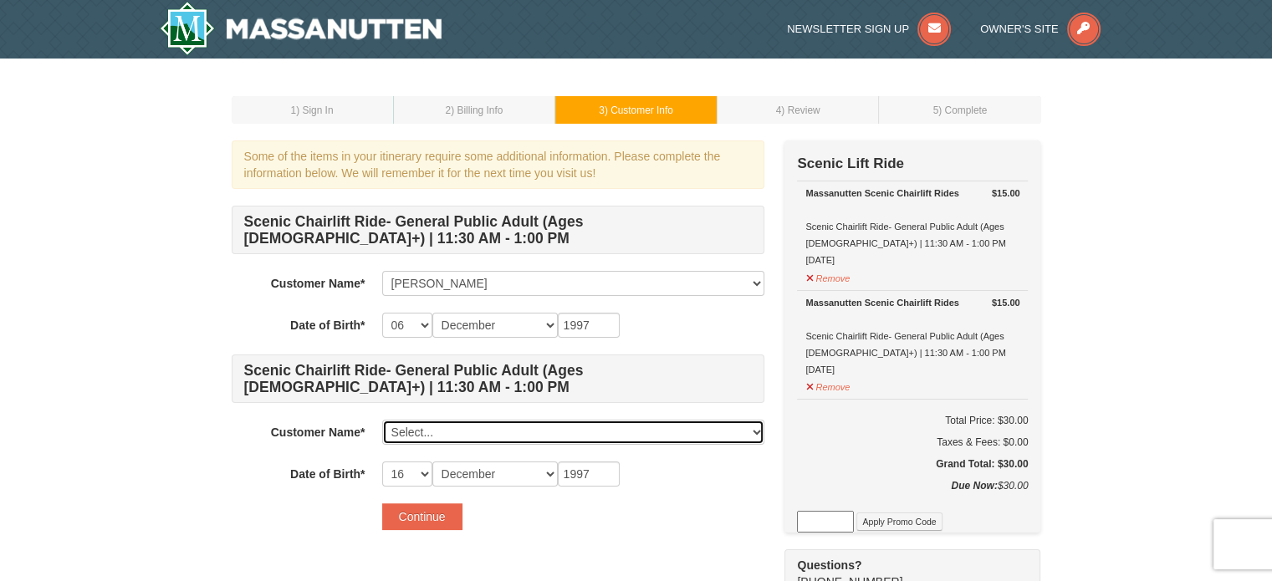
click at [532, 438] on select "Select... Micheale Asmerom Add New..." at bounding box center [573, 432] width 382 height 25
select select
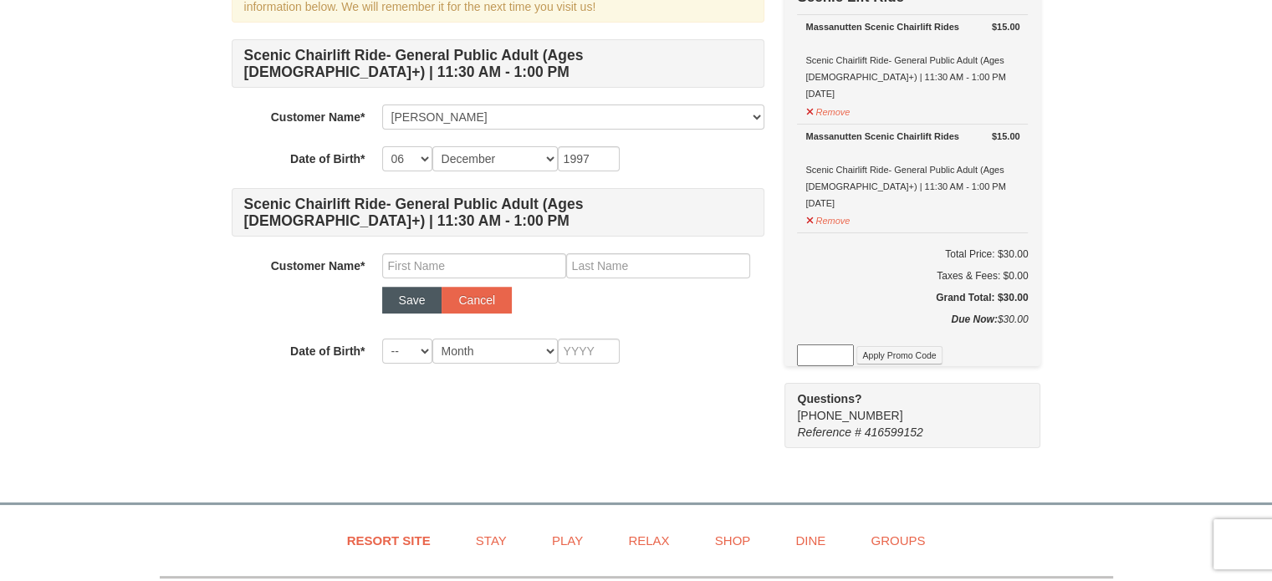
scroll to position [167, 0]
click at [422, 267] on input "text" at bounding box center [474, 265] width 184 height 25
type input "Ida"
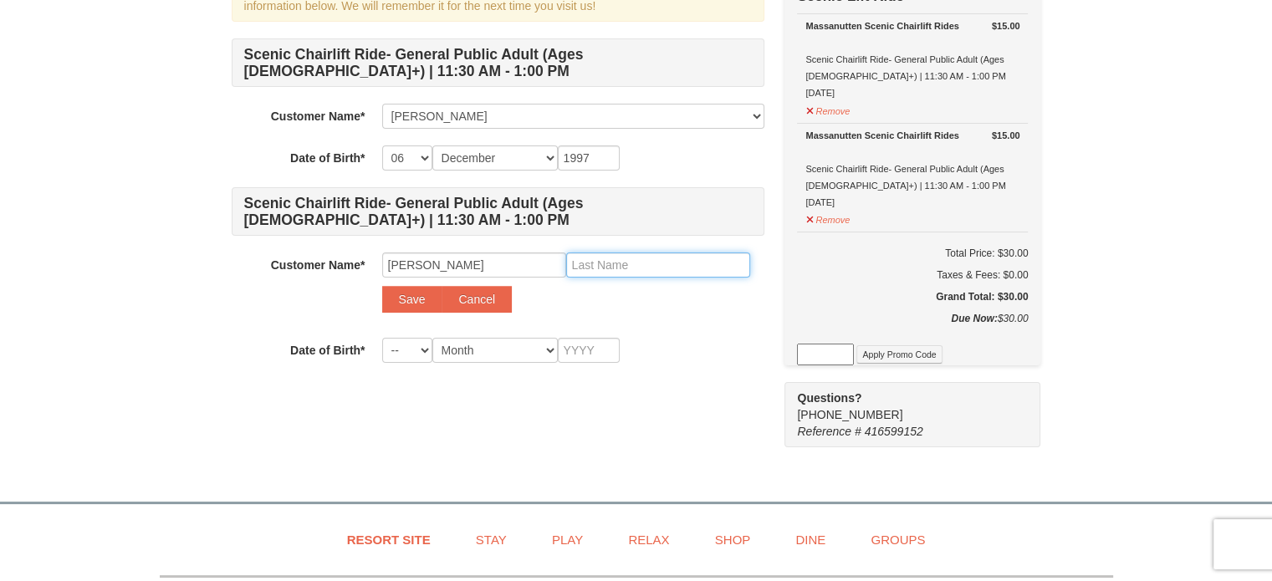
click at [707, 261] on input "text" at bounding box center [658, 265] width 184 height 25
type input "Gaim"
click at [411, 348] on select "-- 01 02 03 04 05 06 07 08 09 10 11 12 13 14 15 16 17 18 19 20 21 22 23 24 25 2…" at bounding box center [407, 350] width 50 height 25
select select "16"
click at [382, 338] on select "-- 01 02 03 04 05 06 07 08 09 10 11 12 13 14 15 16 17 18 19 20 21 22 23 24 25 2…" at bounding box center [407, 350] width 50 height 25
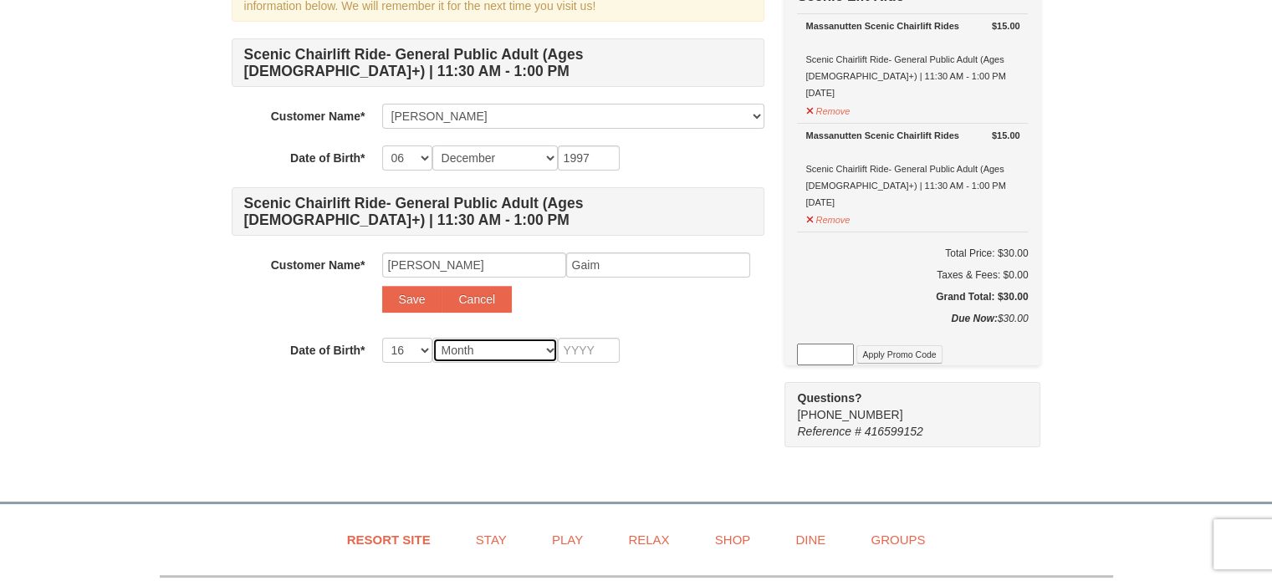
click at [502, 345] on select "Month January February March April May June July August September October Novem…" at bounding box center [494, 350] width 125 height 25
select select "12"
click at [432, 338] on select "Month January February March April May June July August September October Novem…" at bounding box center [494, 350] width 125 height 25
click at [583, 349] on input "text" at bounding box center [589, 350] width 62 height 25
type input "1997"
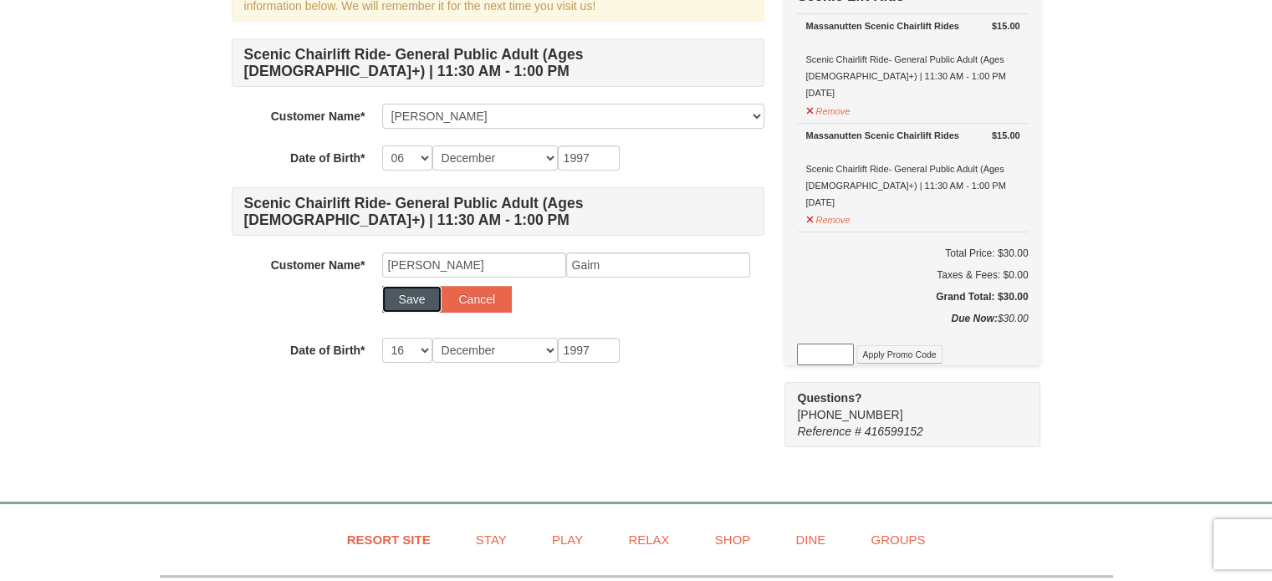
click at [404, 295] on button "Save" at bounding box center [412, 299] width 60 height 27
select select
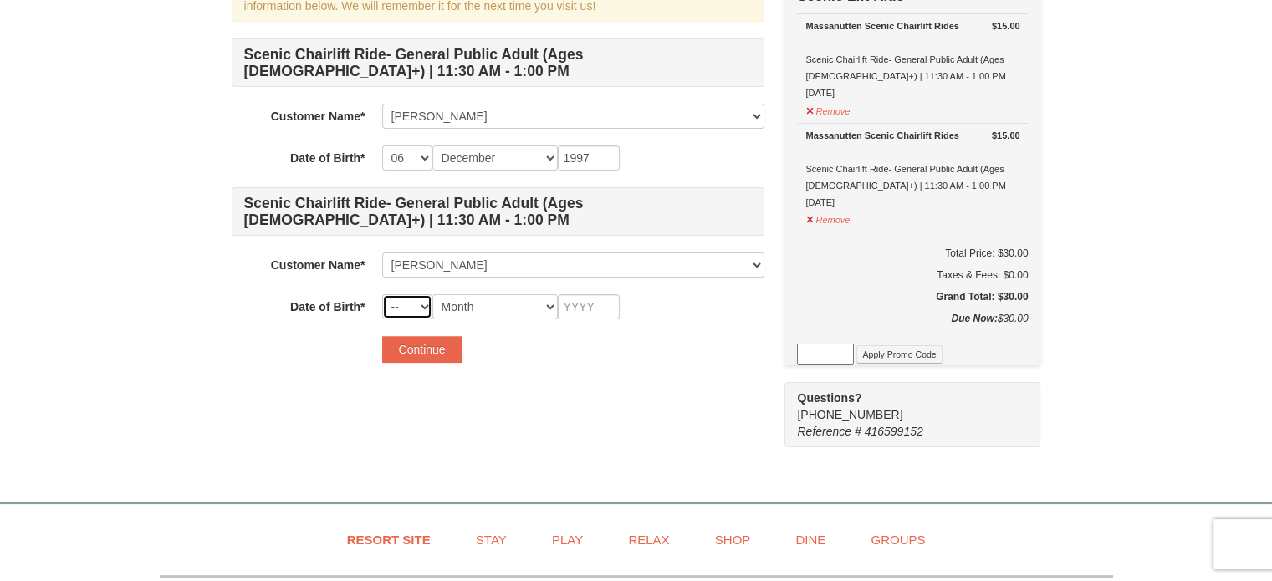
click at [423, 304] on select "-- 01 02 03 04 05 06 07 08 09 10 11 12 13 14 15 16 17 18 19 20 21 22 23 24 25 2…" at bounding box center [407, 306] width 50 height 25
select select "16"
click at [382, 294] on select "-- 01 02 03 04 05 06 07 08 09 10 11 12 13 14 15 16 17 18 19 20 21 22 23 24 25 2…" at bounding box center [407, 306] width 50 height 25
click at [515, 308] on select "Month January February March April May June July August September October Novem…" at bounding box center [494, 306] width 125 height 25
select select "12"
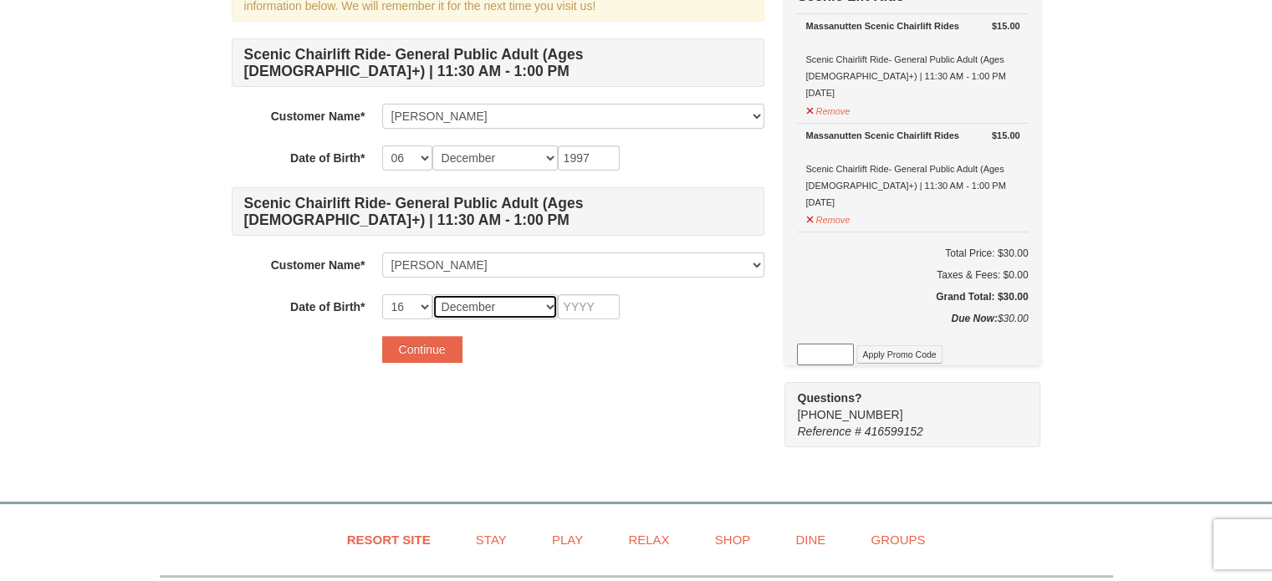
click at [432, 294] on select "Month January February March April May June July August September October Novem…" at bounding box center [494, 306] width 125 height 25
click at [588, 305] on input "text" at bounding box center [589, 306] width 62 height 25
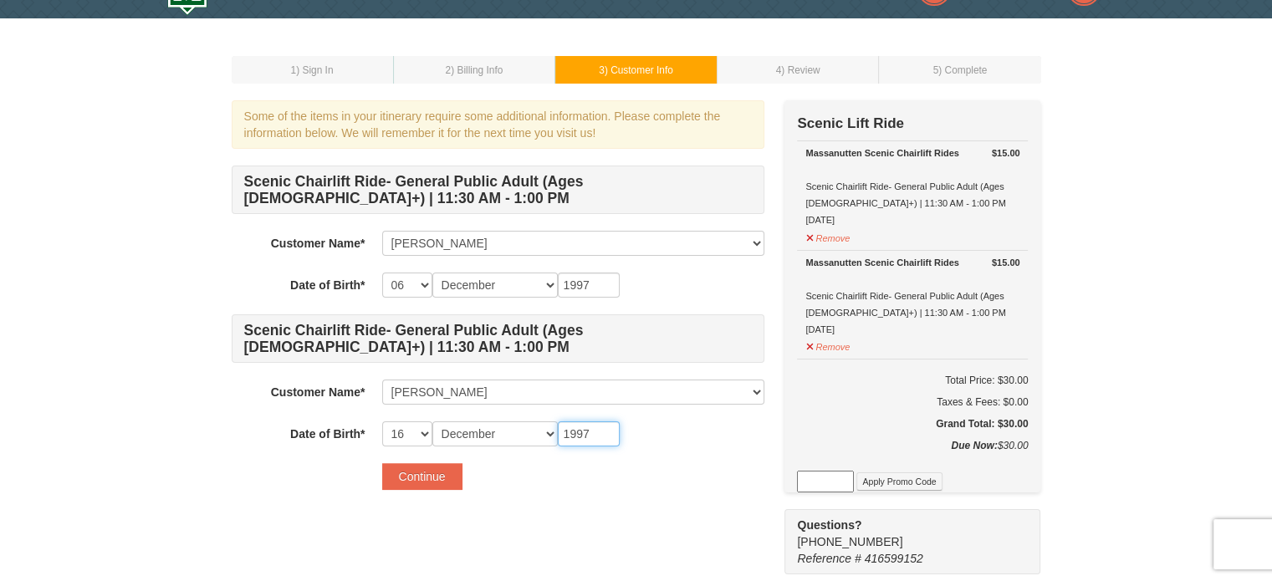
scroll to position [0, 0]
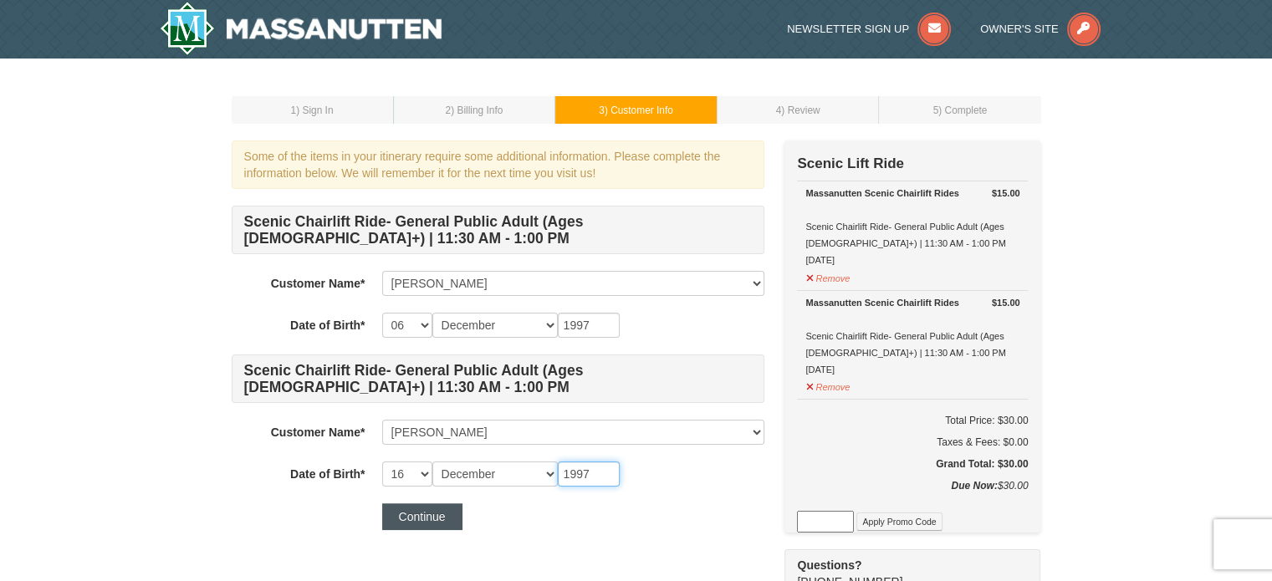
type input "1997"
click at [437, 514] on button "Continue" at bounding box center [422, 516] width 80 height 27
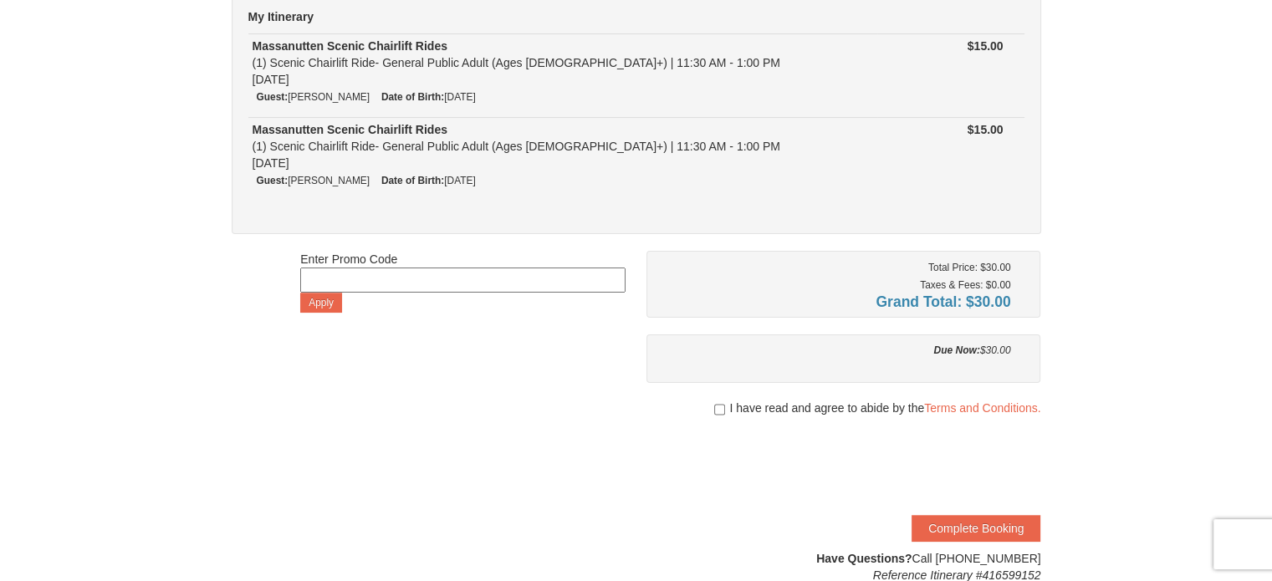
scroll to position [167, 0]
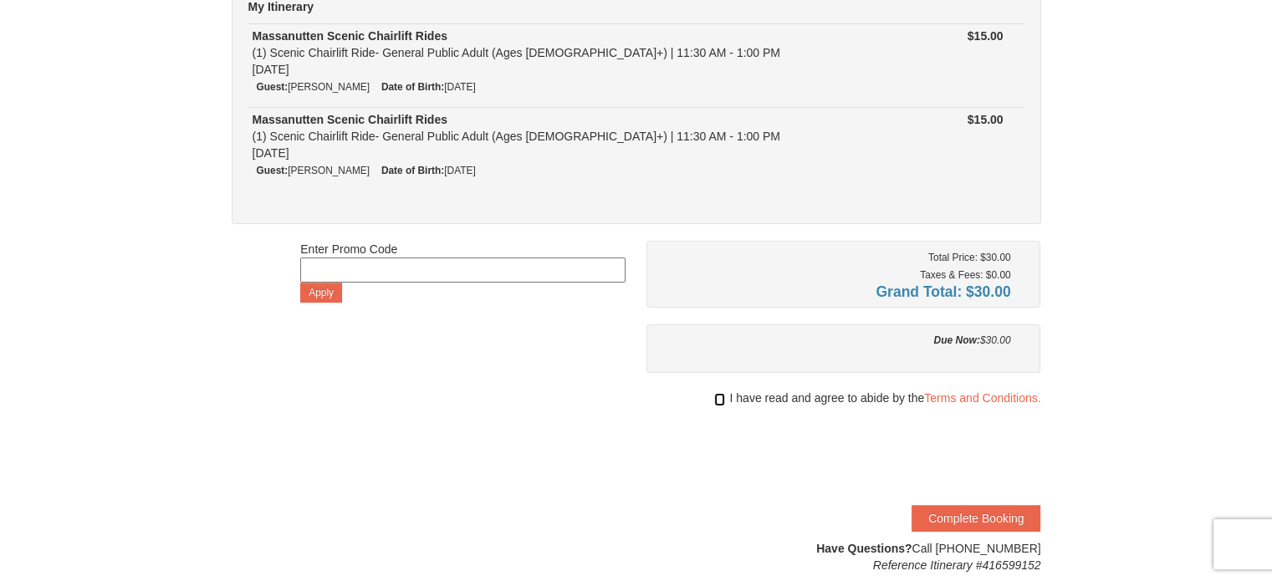
drag, startPoint x: 718, startPoint y: 399, endPoint x: 773, endPoint y: 417, distance: 57.4
click at [718, 399] on input "checkbox" at bounding box center [719, 399] width 11 height 13
checkbox input "true"
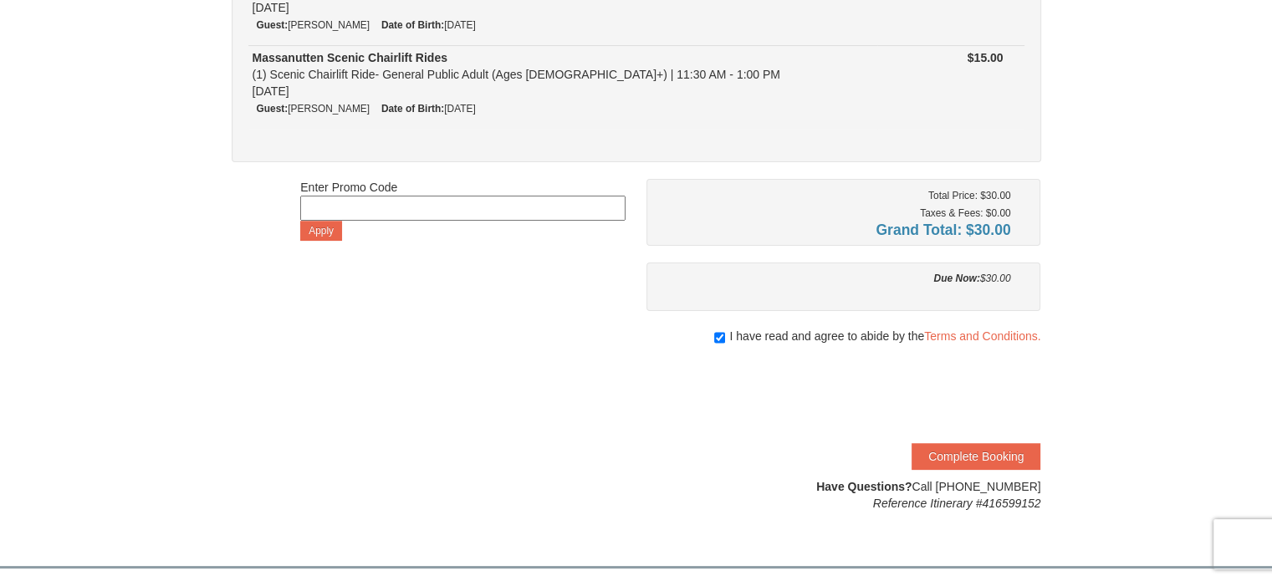
scroll to position [251, 0]
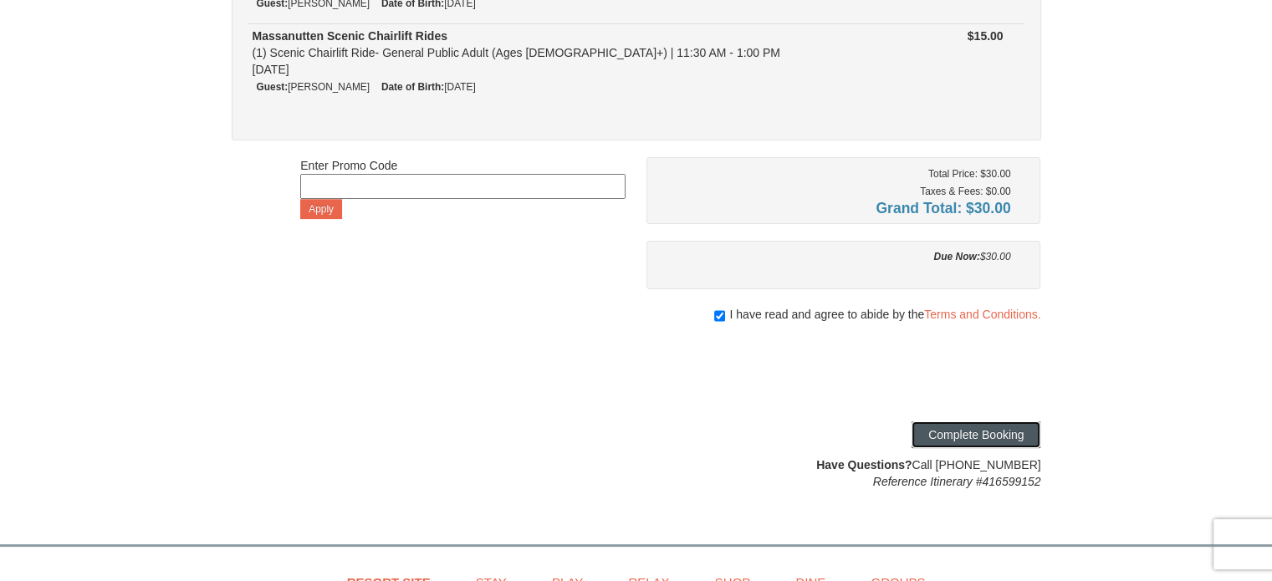
click at [943, 441] on button "Complete Booking" at bounding box center [976, 434] width 129 height 27
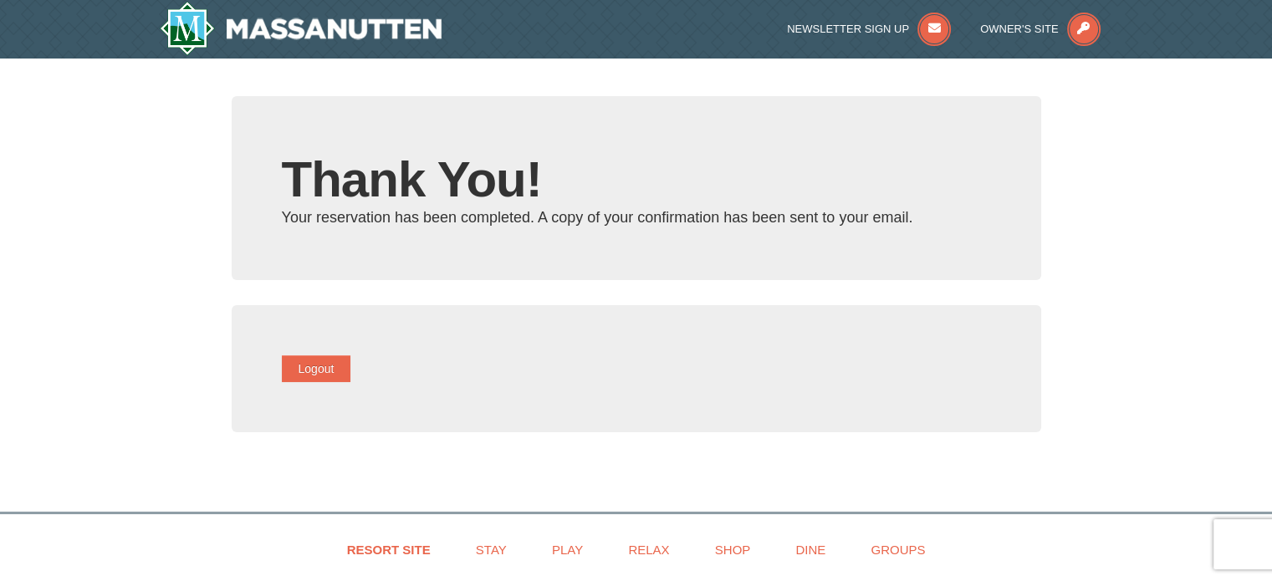
type input "[EMAIL_ADDRESS][DOMAIN_NAME]"
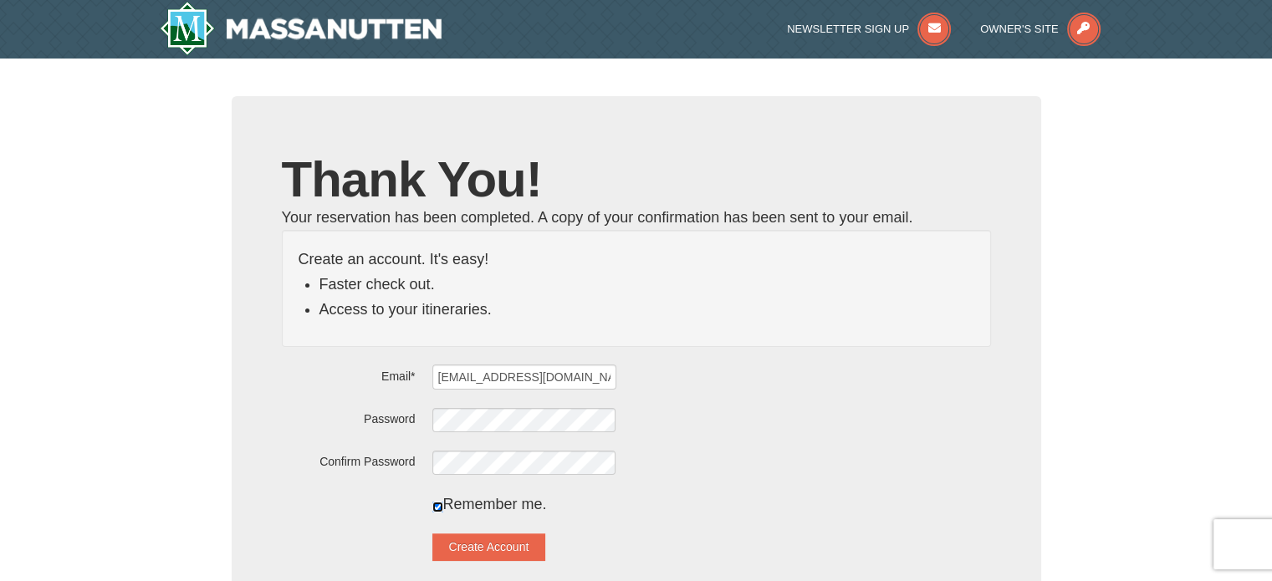
click at [443, 503] on input "checkbox" at bounding box center [437, 507] width 11 height 11
checkbox input "false"
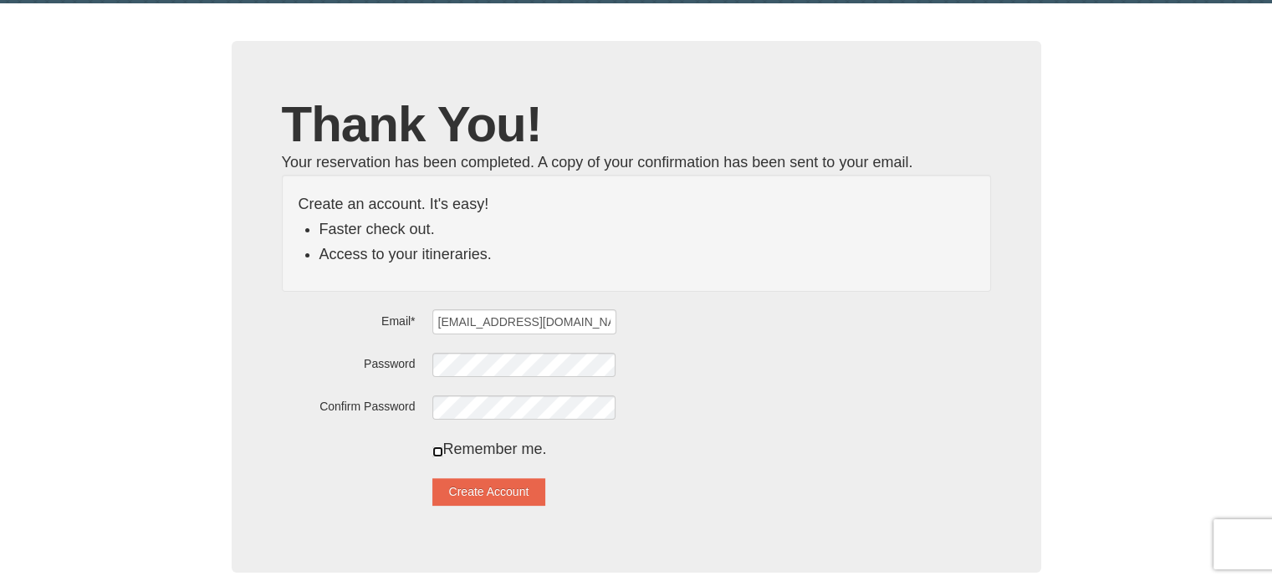
scroll to position [167, 0]
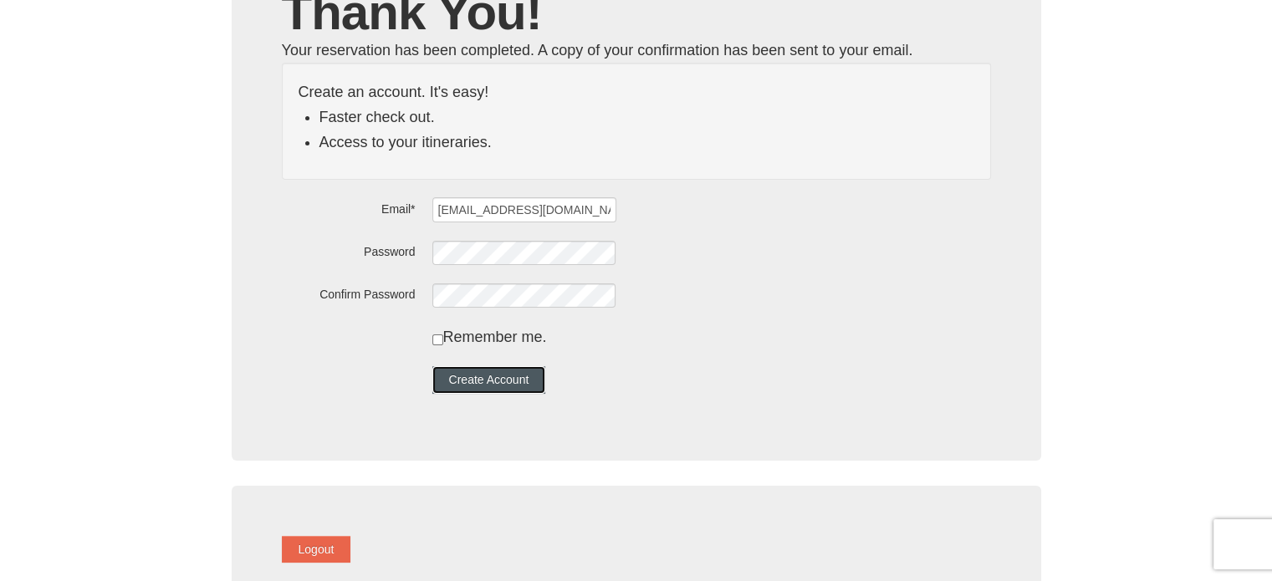
click at [501, 375] on button "Create Account" at bounding box center [489, 379] width 114 height 27
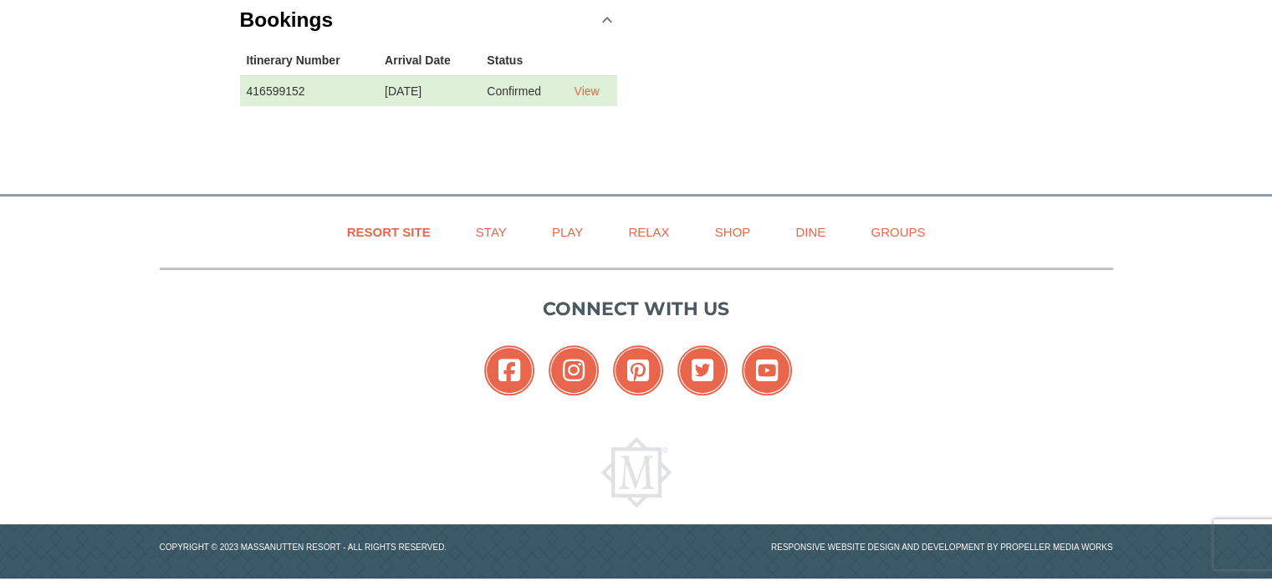
scroll to position [653, 0]
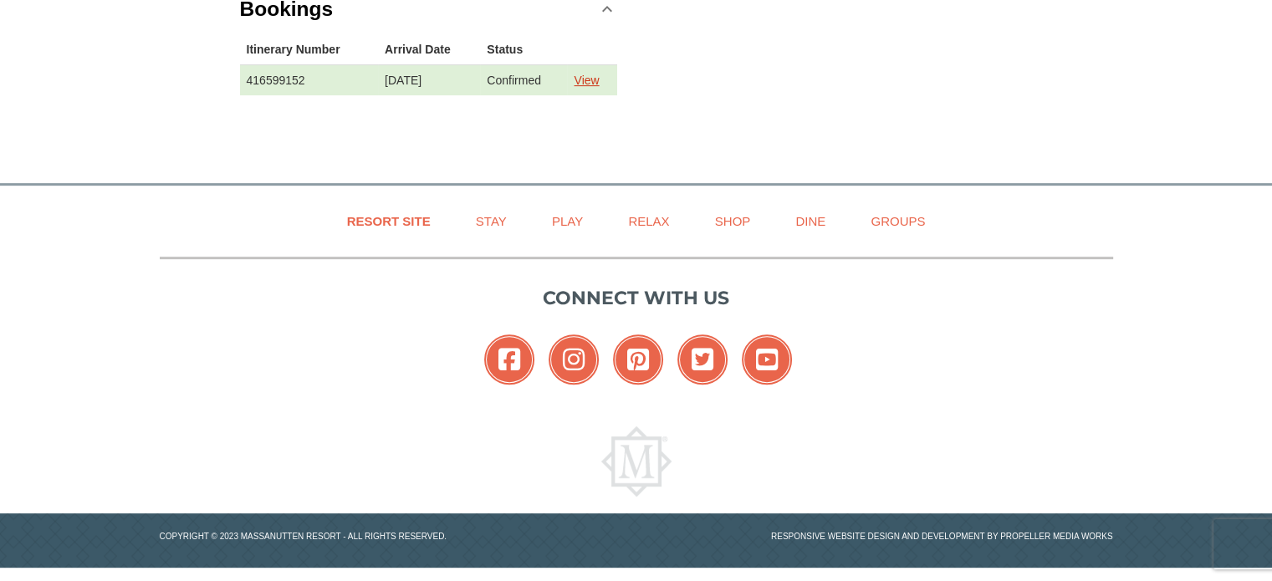
click at [599, 74] on link "View" at bounding box center [586, 80] width 25 height 13
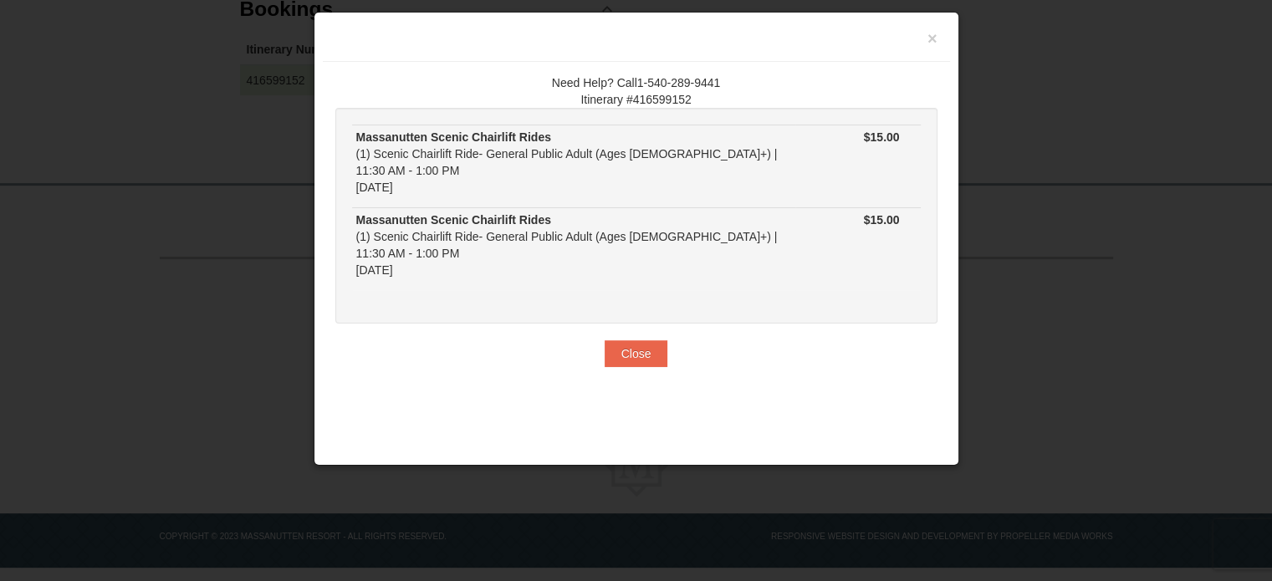
click at [472, 326] on div "Need Help? Call1-540-289-9441 Itinerary #416599152 Massanutten Scenic Chairlift…" at bounding box center [636, 221] width 627 height 318
click at [619, 340] on button "Close" at bounding box center [637, 353] width 64 height 27
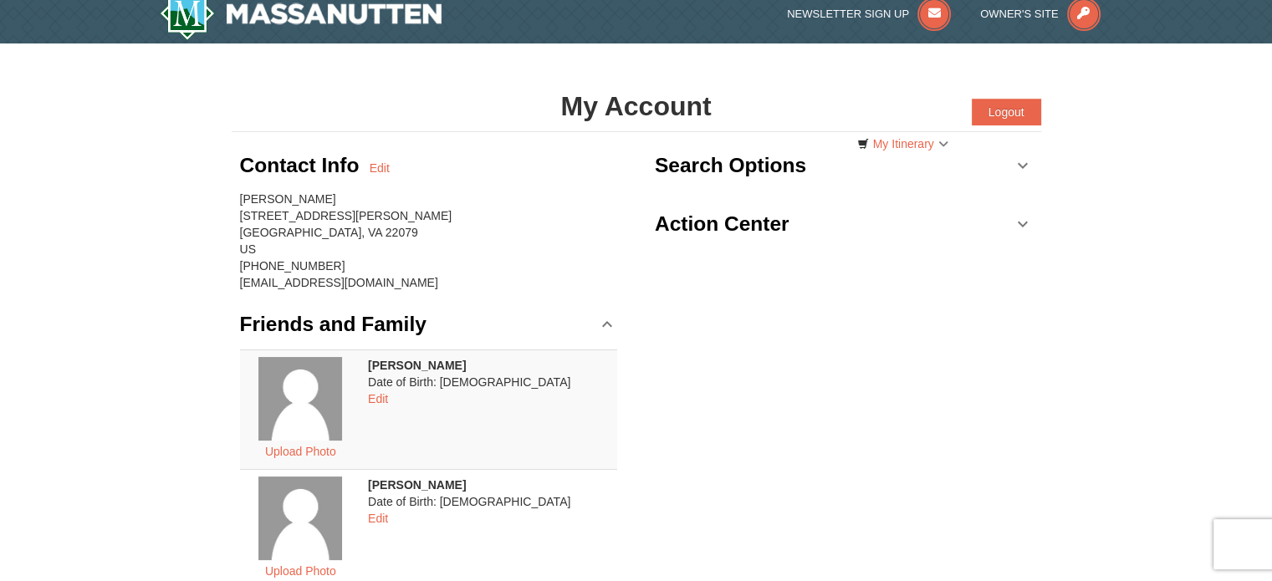
scroll to position [0, 0]
